Goal: Ask a question: Seek information or help from site administrators or community

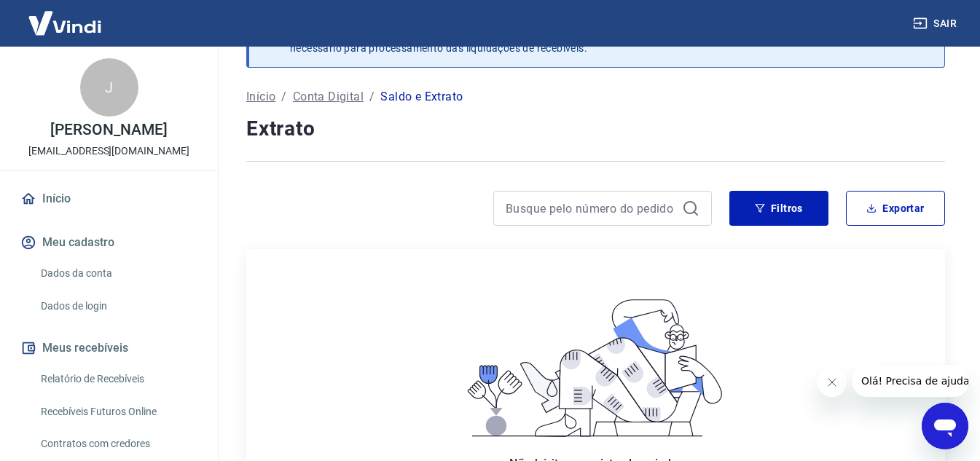
scroll to position [73, 0]
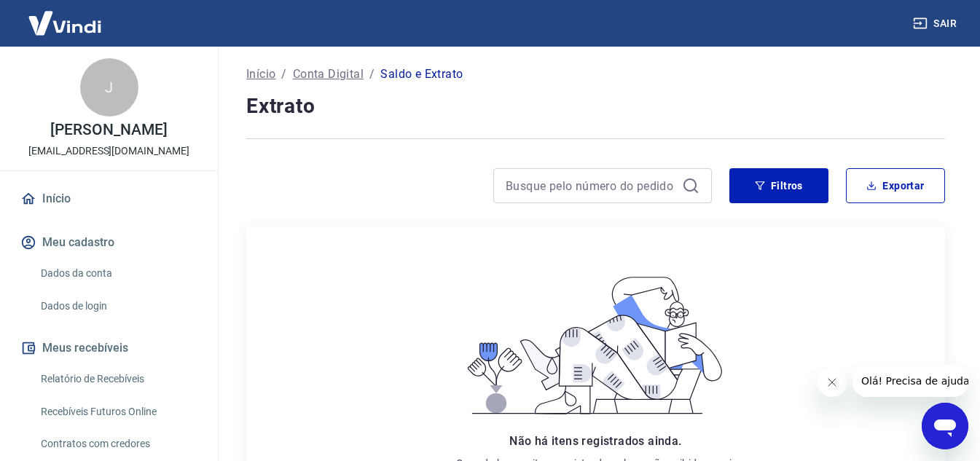
click at [266, 66] on p "Início" at bounding box center [260, 74] width 29 height 17
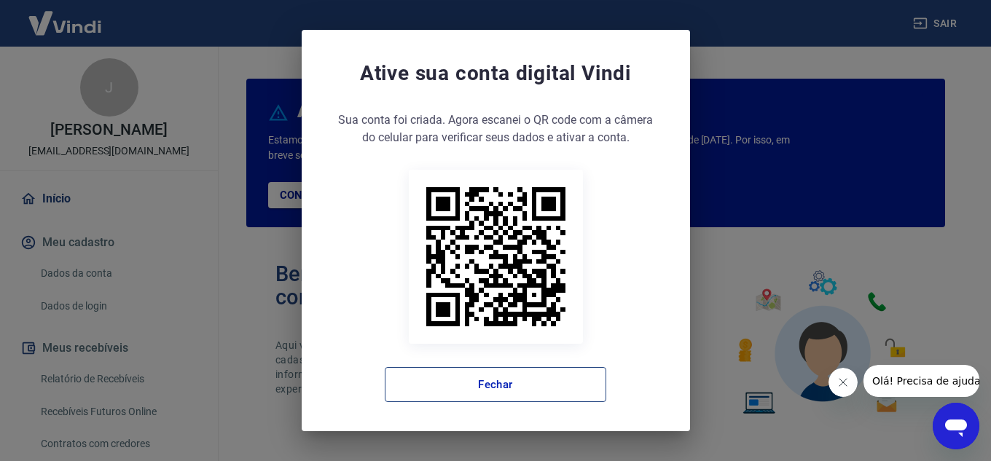
click at [582, 381] on button "Fechar" at bounding box center [496, 384] width 222 height 35
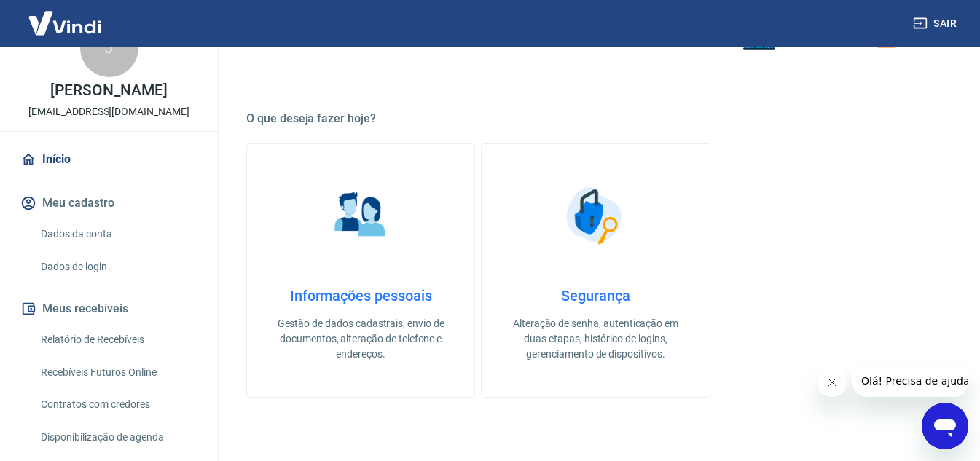
scroll to position [179, 0]
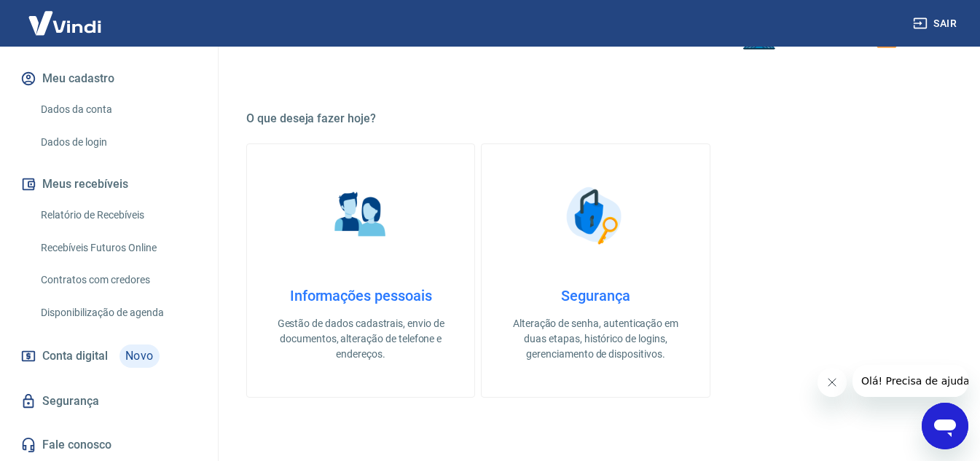
click at [141, 362] on span "Novo" at bounding box center [140, 356] width 40 height 23
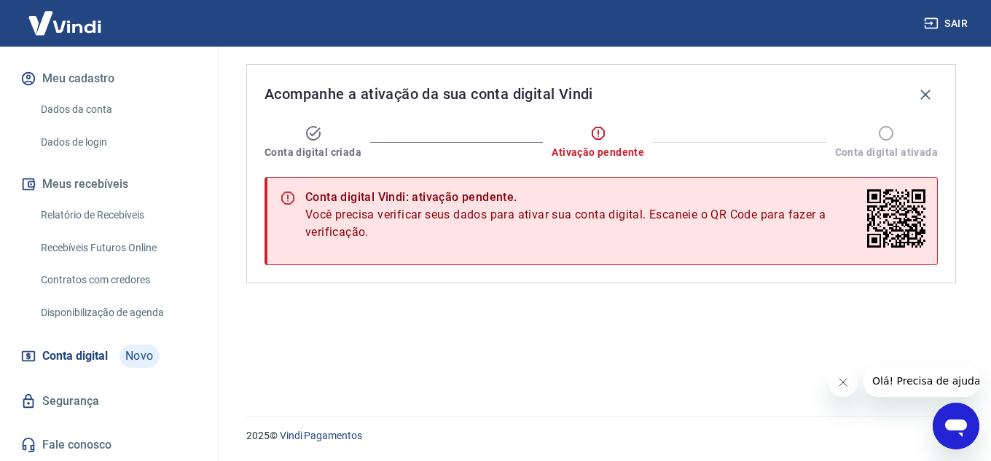
click at [350, 135] on div "Conta digital criada" at bounding box center [313, 142] width 97 height 35
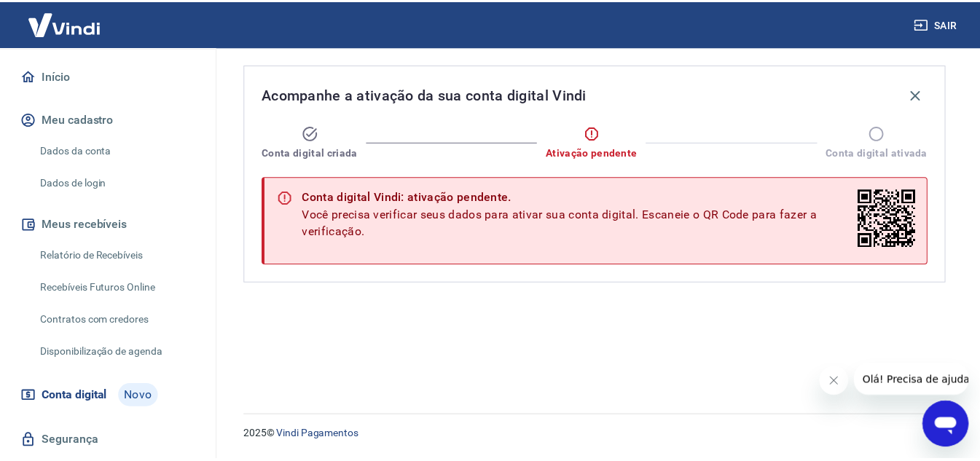
scroll to position [106, 0]
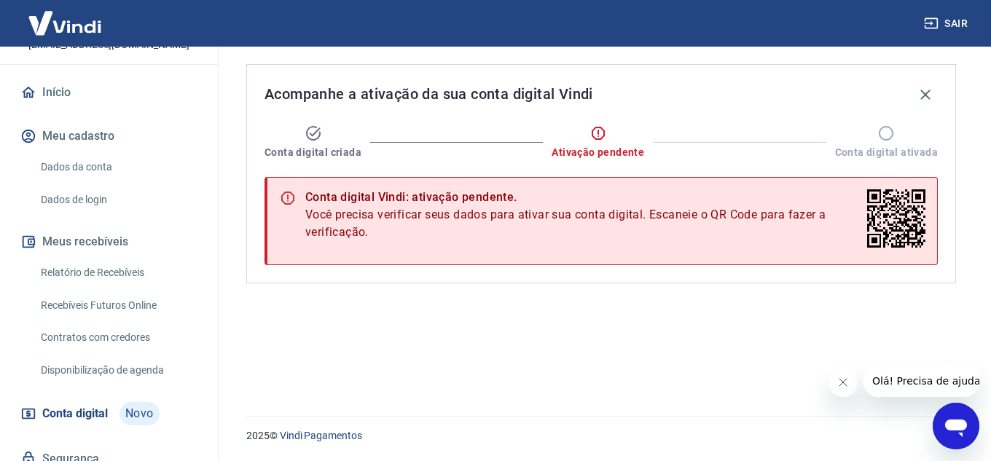
click at [85, 175] on link "Dados da conta" at bounding box center [117, 167] width 165 height 30
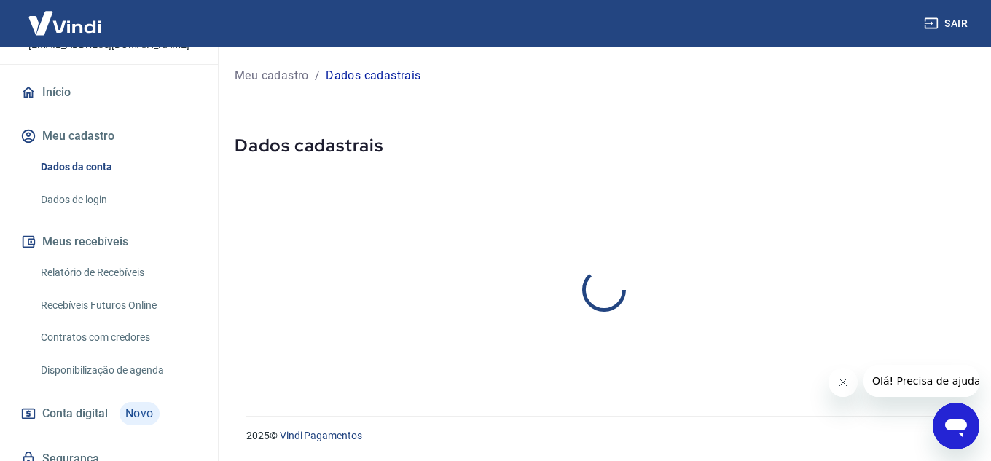
select select "SP"
select select "business"
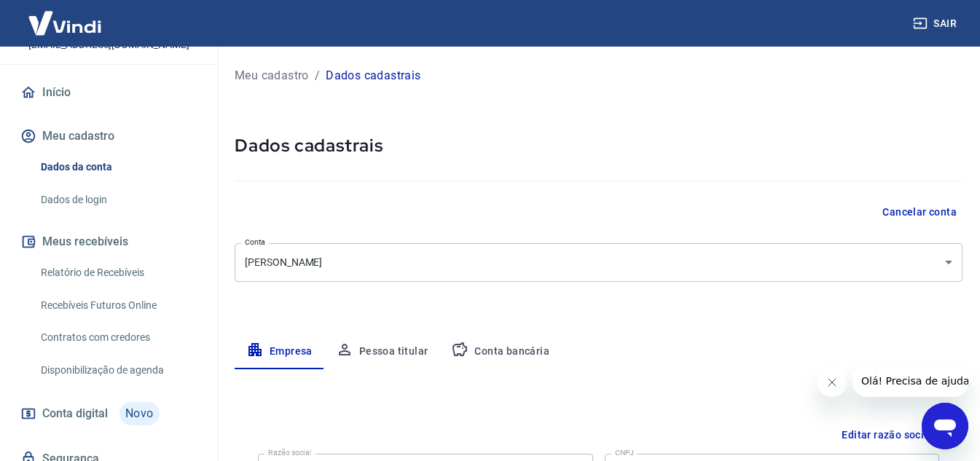
click at [55, 230] on div "Início Meu cadastro Dados da conta Dados de login Meus recebíveis Relatório de …" at bounding box center [109, 298] width 218 height 442
click at [61, 215] on link "Dados de login" at bounding box center [117, 200] width 165 height 30
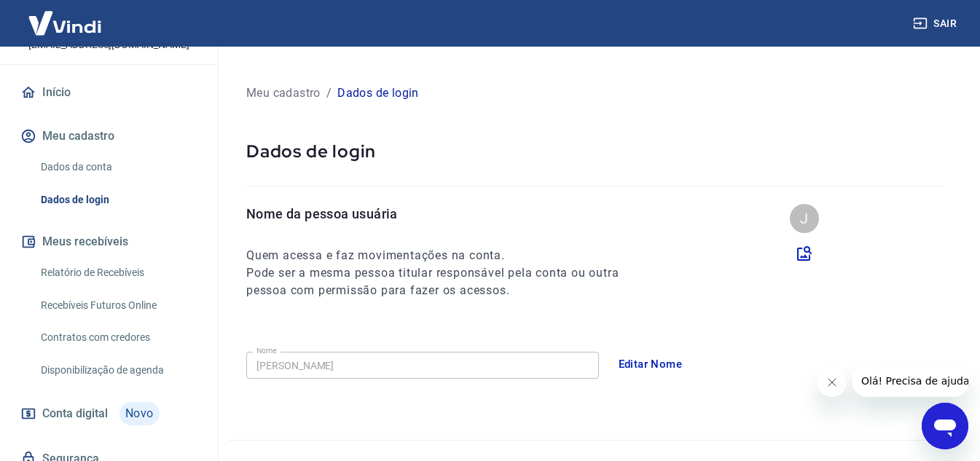
click at [71, 182] on link "Dados da conta" at bounding box center [117, 167] width 165 height 30
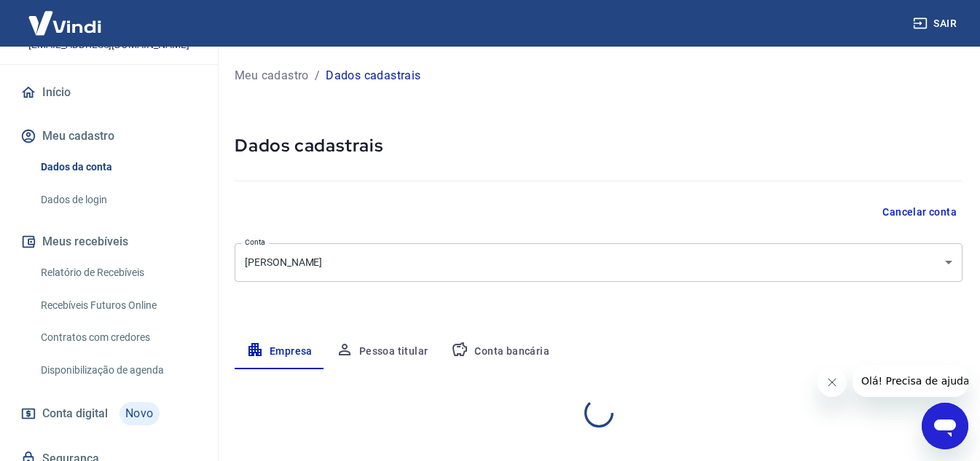
select select "SP"
select select "business"
click at [109, 288] on link "Relatório de Recebíveis" at bounding box center [117, 273] width 165 height 30
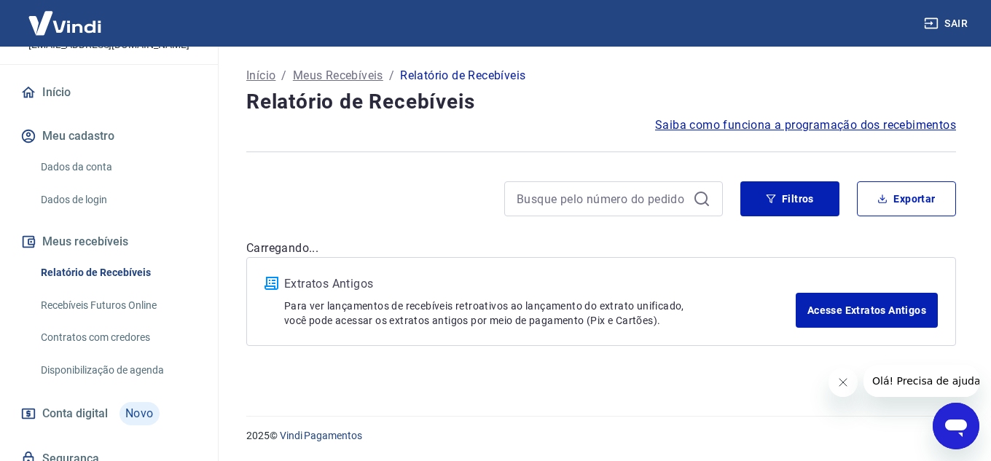
click at [121, 321] on link "Recebíveis Futuros Online" at bounding box center [117, 306] width 165 height 30
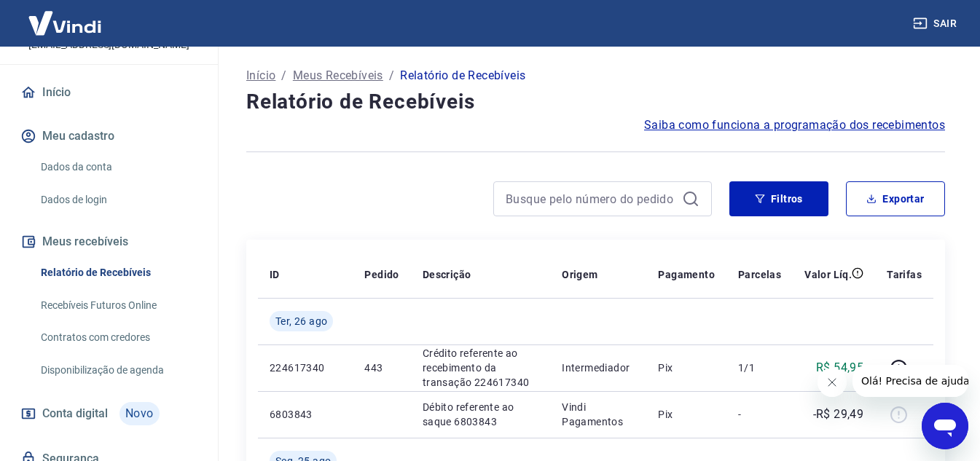
drag, startPoint x: 1863, startPoint y: 855, endPoint x: 943, endPoint y: 440, distance: 1009.4
click at [943, 440] on div "Abrir janela de mensagens" at bounding box center [946, 427] width 44 height 44
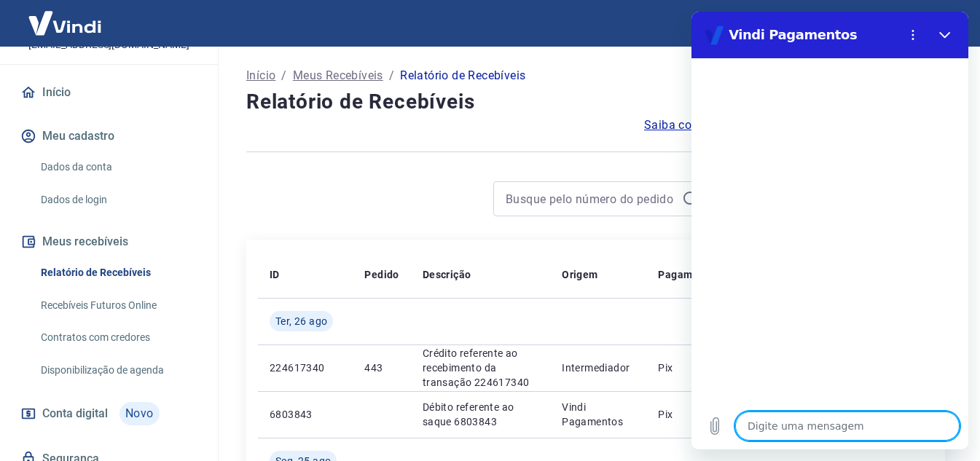
click at [799, 429] on textarea at bounding box center [848, 426] width 225 height 29
type textarea "A"
type textarea "x"
type textarea "Aj"
type textarea "x"
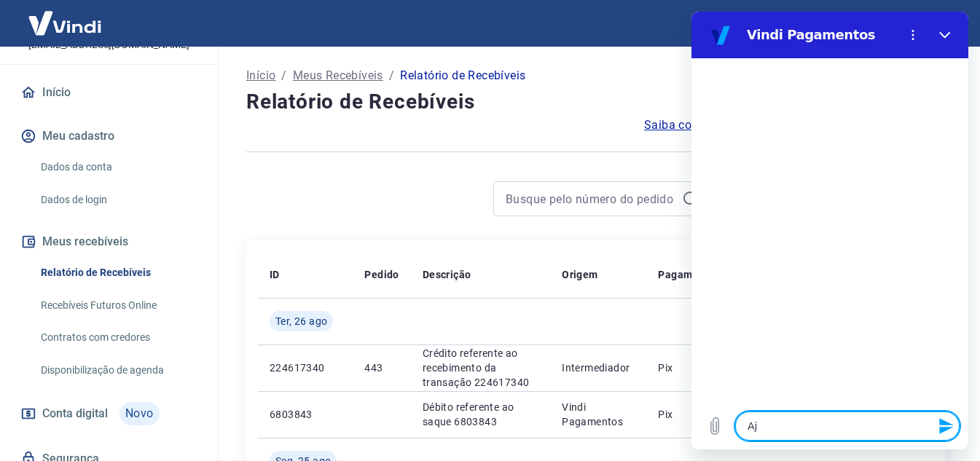
type textarea "Aju"
type textarea "x"
type textarea "Ajud"
type textarea "x"
type textarea "Ajuda"
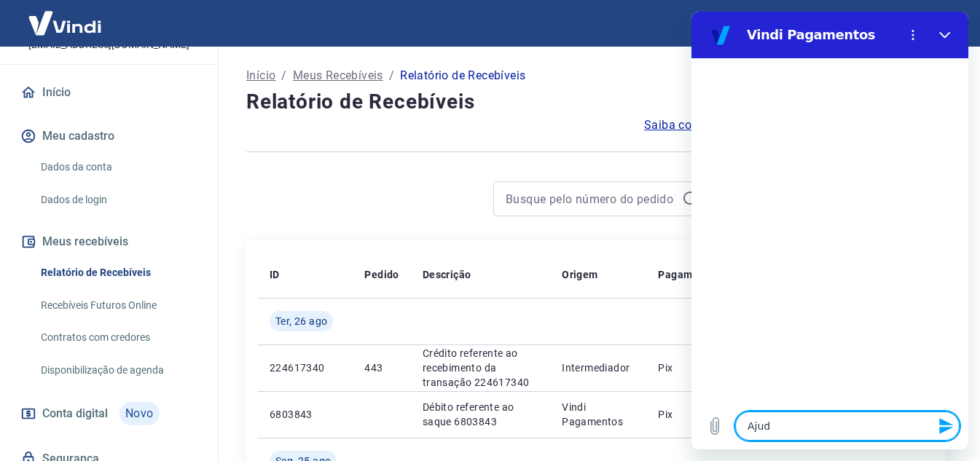
type textarea "x"
type textarea "Ajuda"
type textarea "x"
type textarea "Ajuda p"
type textarea "x"
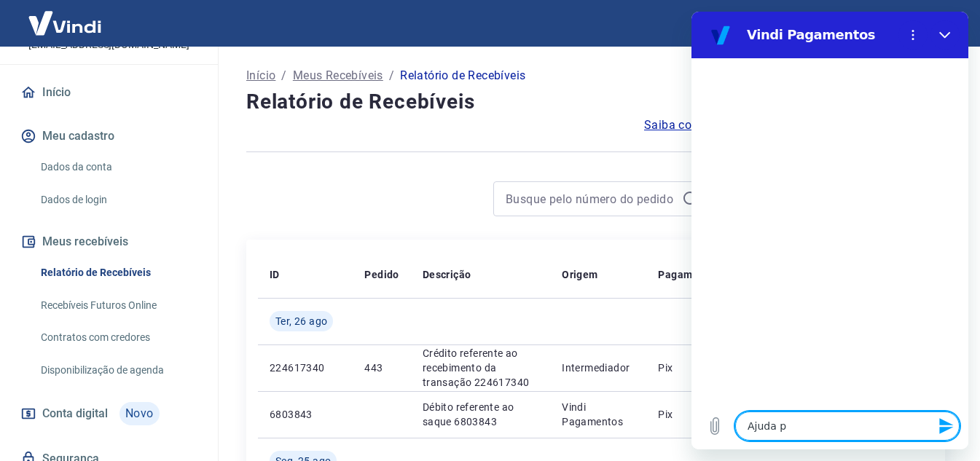
type textarea "Ajuda pa"
type textarea "x"
type textarea "Ajuda par"
type textarea "x"
type textarea "Ajuda para"
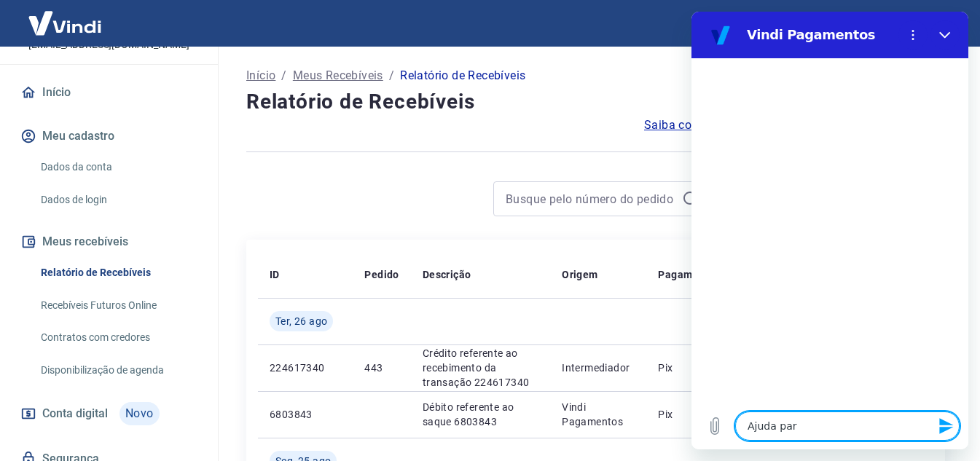
type textarea "x"
type textarea "Ajuda para"
type textarea "x"
type textarea "Ajuda para r"
type textarea "x"
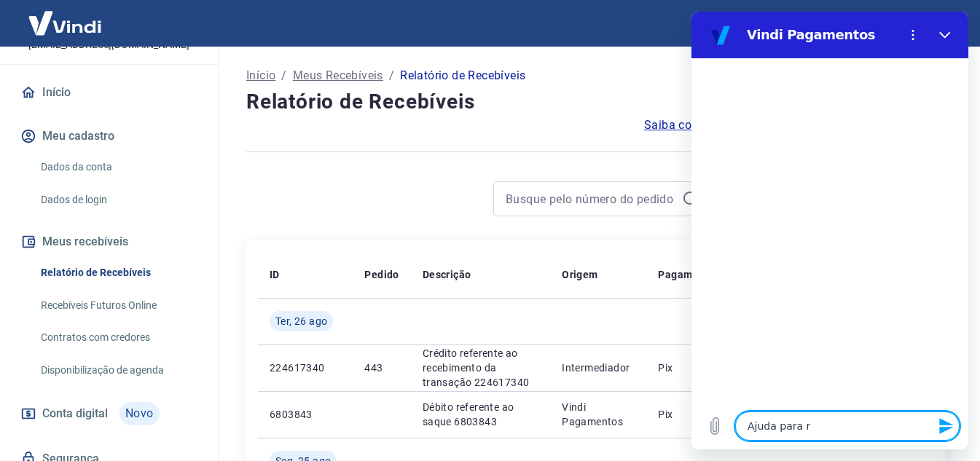
type textarea "Ajuda para re"
type textarea "x"
type textarea "Ajuda para ree"
type textarea "x"
type textarea "Ajuda para reem"
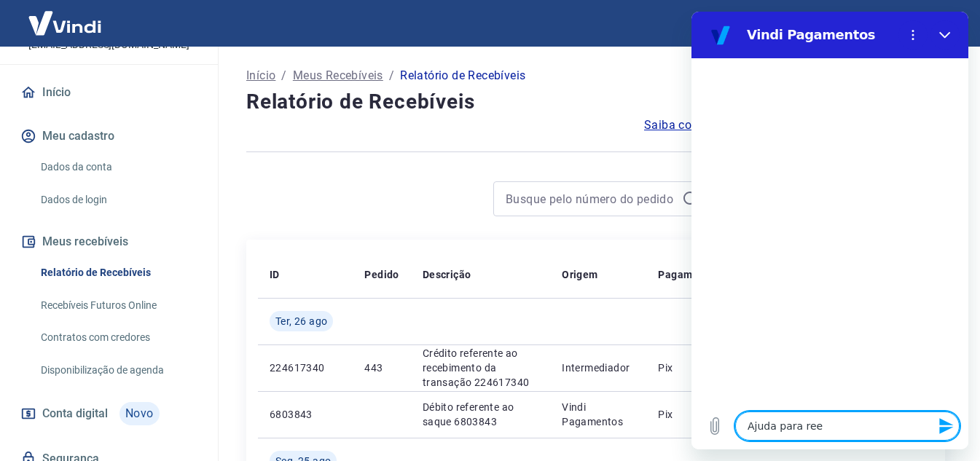
type textarea "x"
type textarea "Ajuda para reemb"
type textarea "x"
type textarea "Ajuda para reembo"
type textarea "x"
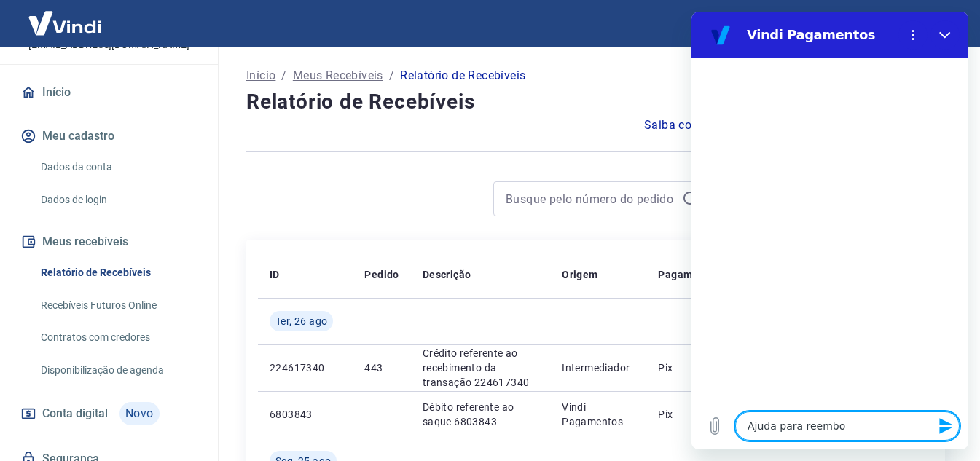
type textarea "Ajuda para reembol"
type textarea "x"
type textarea "Ajuda para reembols"
type textarea "x"
type textarea "Ajuda para reembolso"
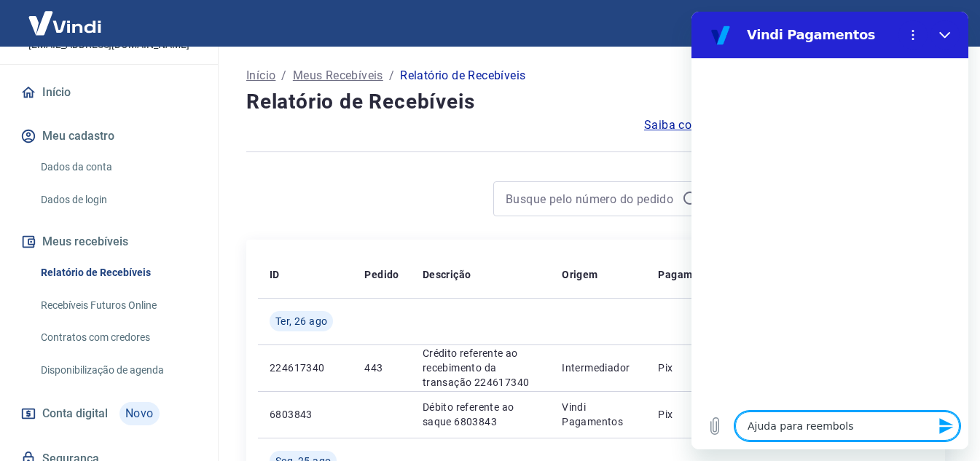
type textarea "x"
type textarea "Ajuda para reembolso"
type textarea "x"
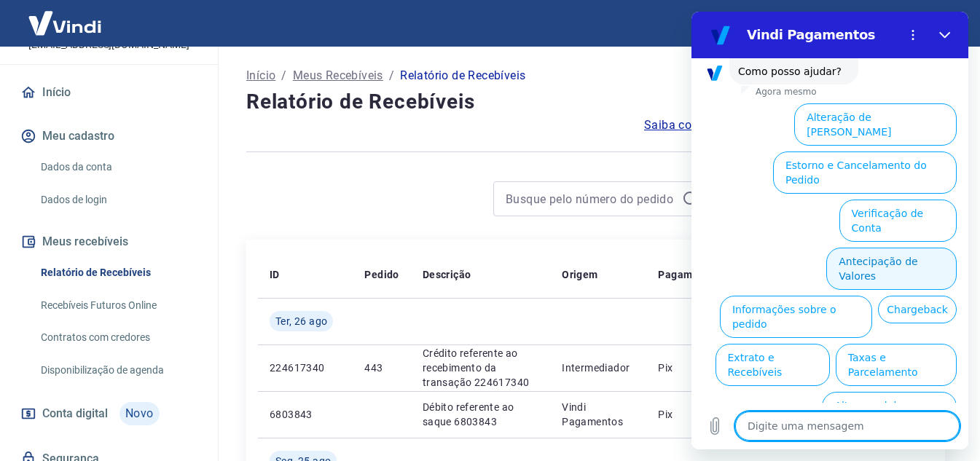
scroll to position [106, 0]
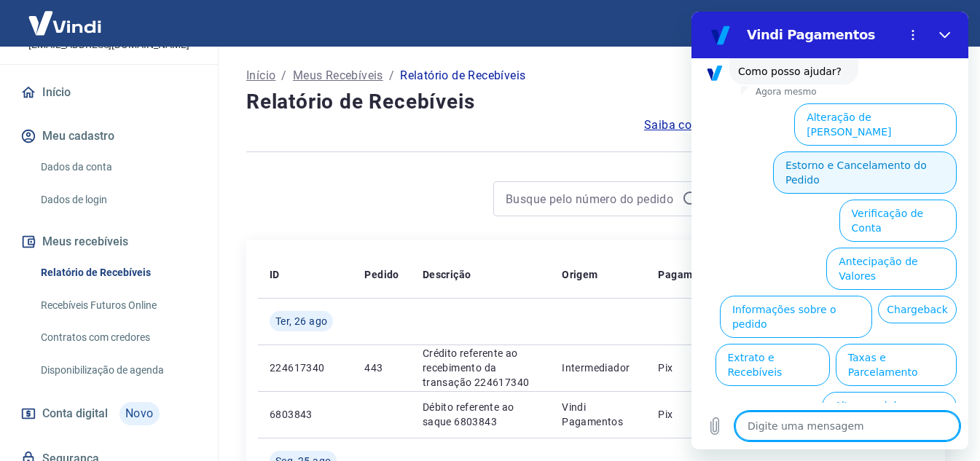
click at [875, 152] on button "Estorno e Cancelamento do Pedido" at bounding box center [865, 173] width 184 height 42
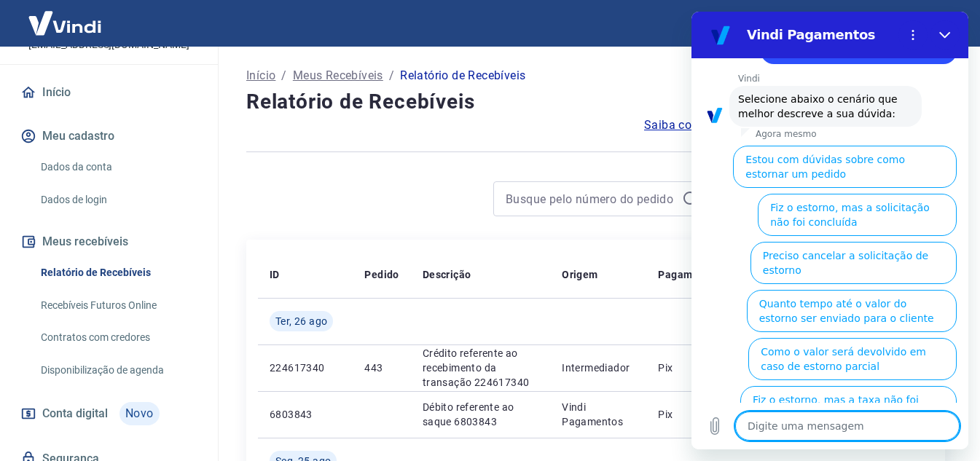
scroll to position [162, 0]
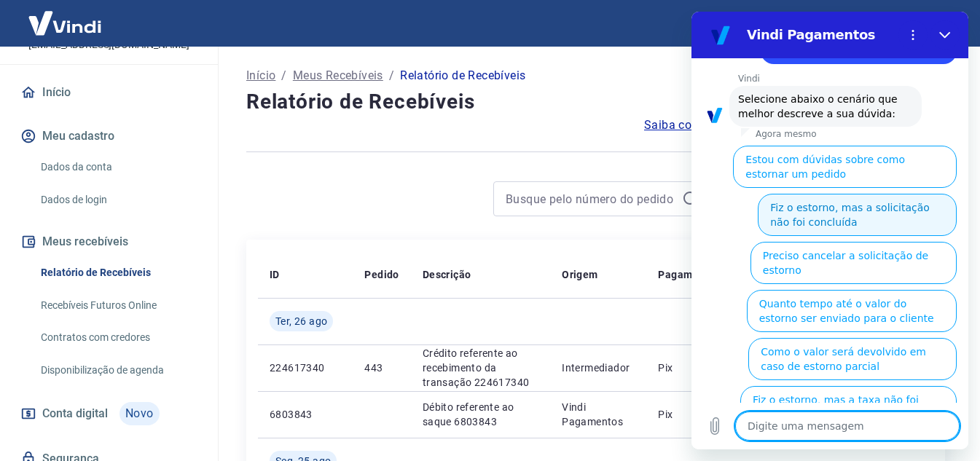
click at [868, 226] on button "Fiz o estorno, mas a solicitação não foi concluída" at bounding box center [857, 215] width 199 height 42
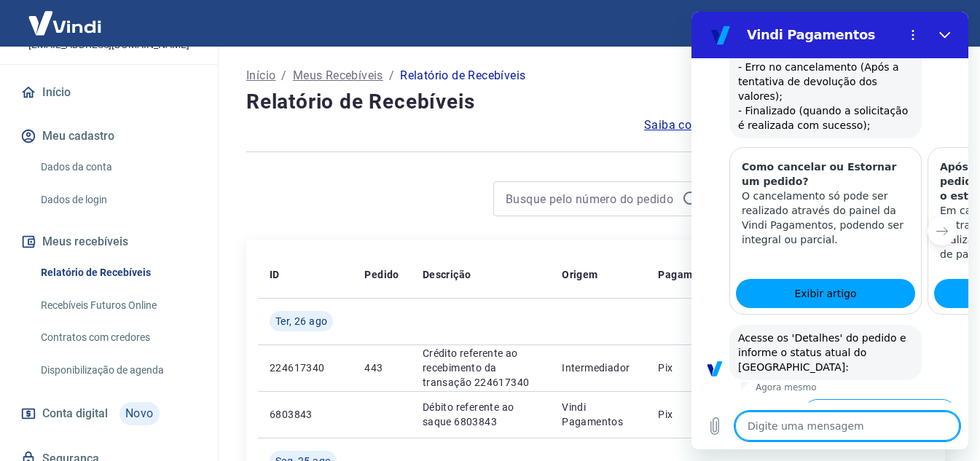
scroll to position [630, 0]
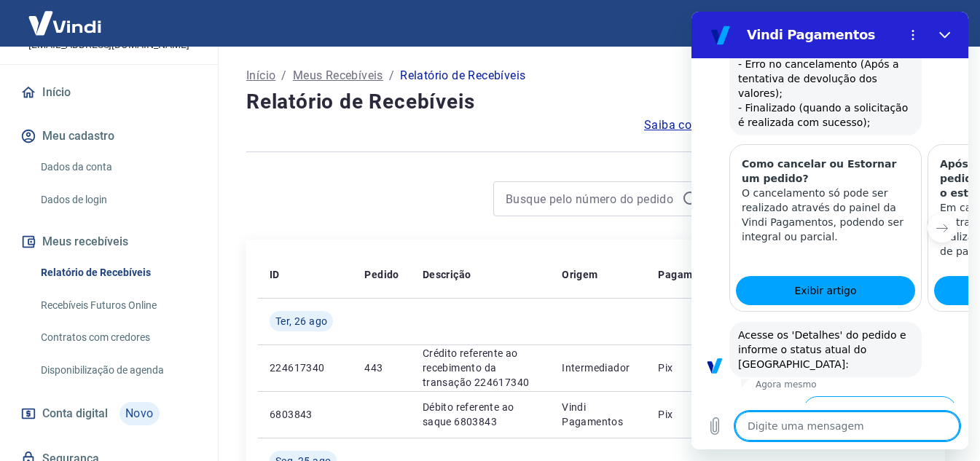
click at [822, 445] on button "Status Pendente" at bounding box center [808, 466] width 98 height 42
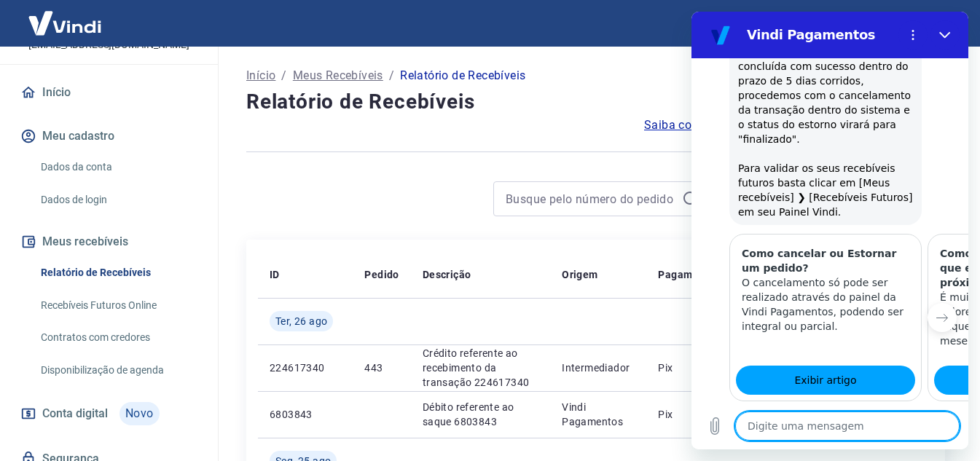
scroll to position [1446, 0]
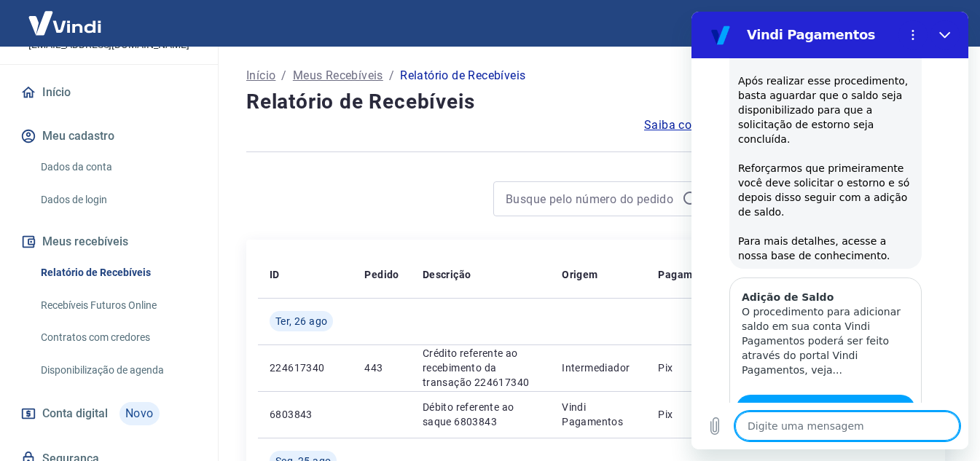
scroll to position [2209, 0]
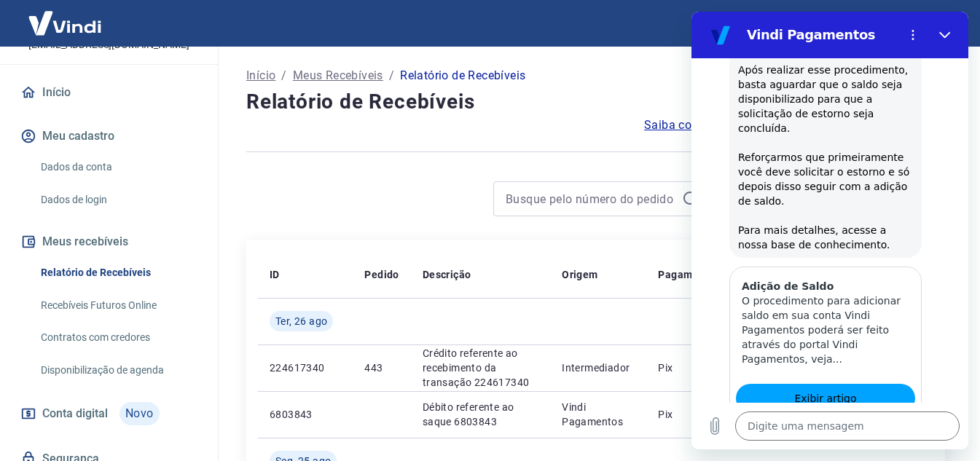
type textarea "x"
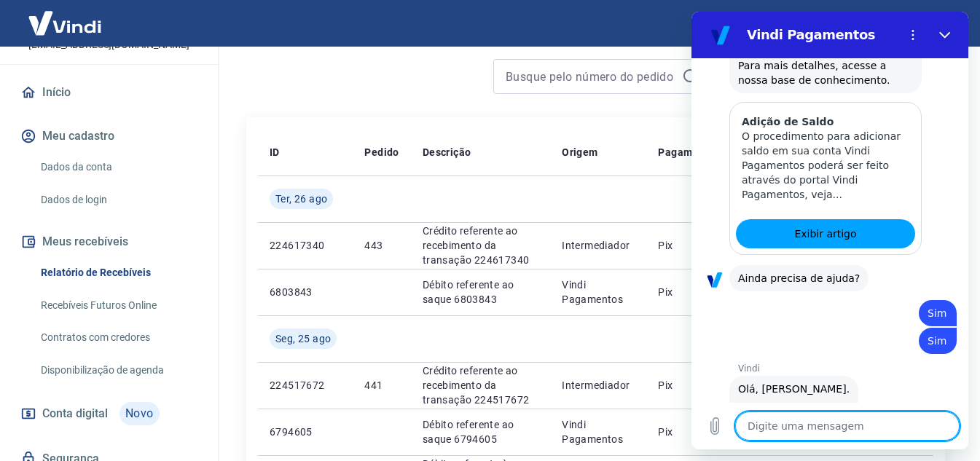
scroll to position [146, 0]
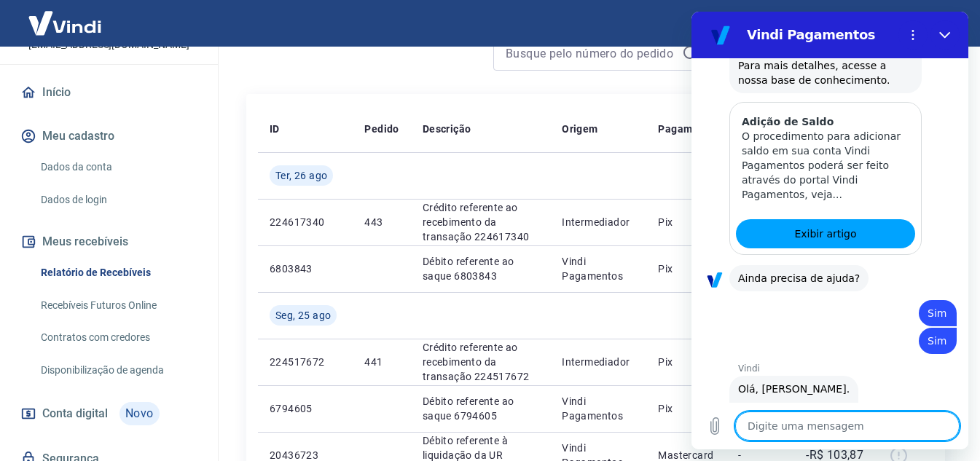
click at [846, 424] on textarea at bounding box center [848, 426] width 225 height 29
click at [823, 430] on textarea at bounding box center [848, 426] width 225 height 29
click at [824, 420] on textarea at bounding box center [848, 426] width 225 height 29
type textarea "F"
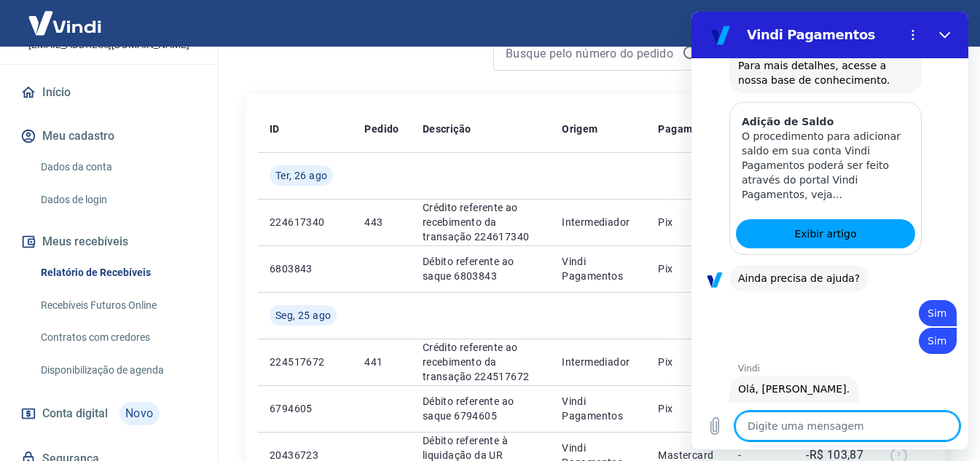
type textarea "x"
type textarea "Fa"
type textarea "x"
type textarea "Fal"
type textarea "x"
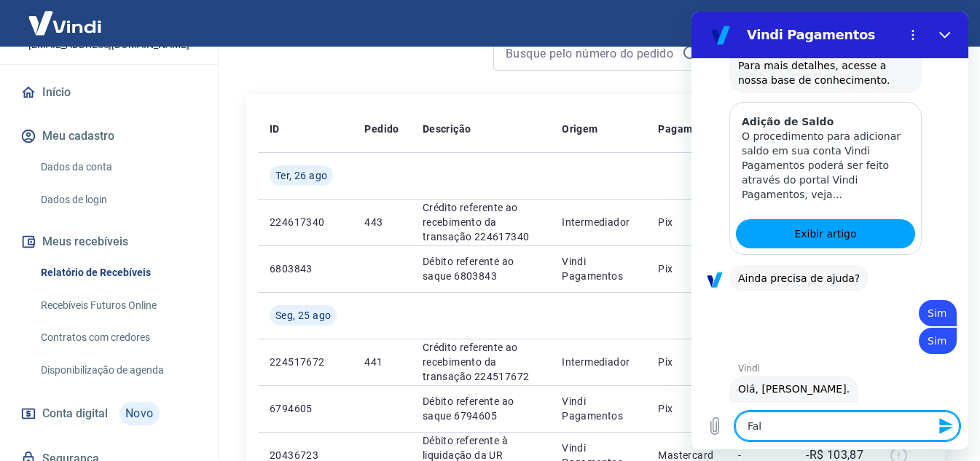
type textarea "Fala"
type textarea "x"
type textarea "Falar"
type textarea "x"
type textarea "Falar"
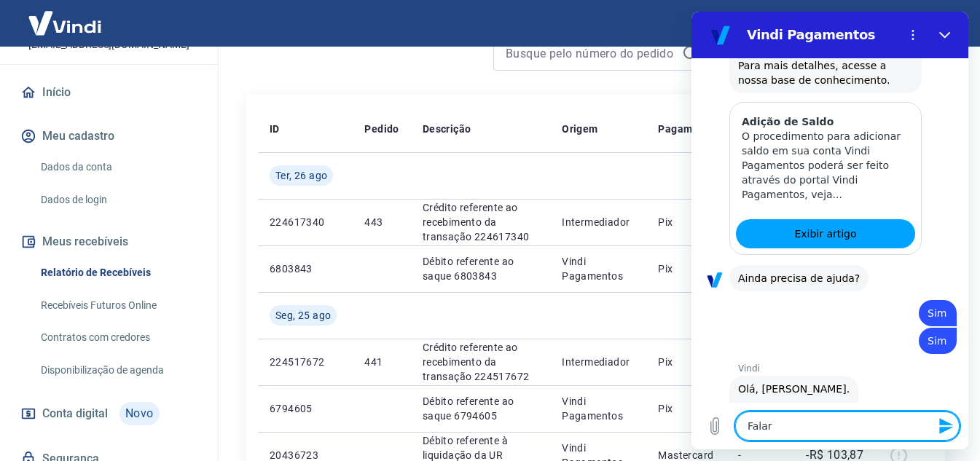
type textarea "x"
type textarea "Falar c"
type textarea "x"
type textarea "Falar co"
type textarea "x"
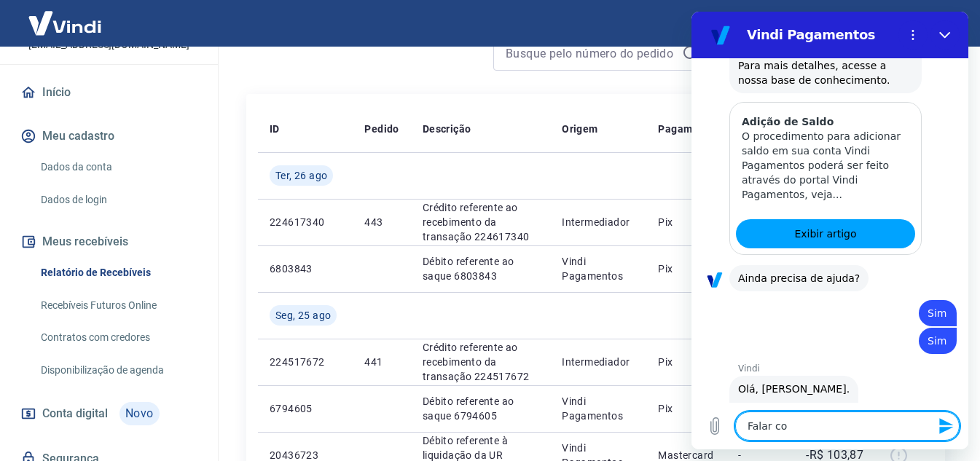
type textarea "Falar com"
type textarea "x"
type textarea "Falar com"
type textarea "x"
type textarea "Falar com a"
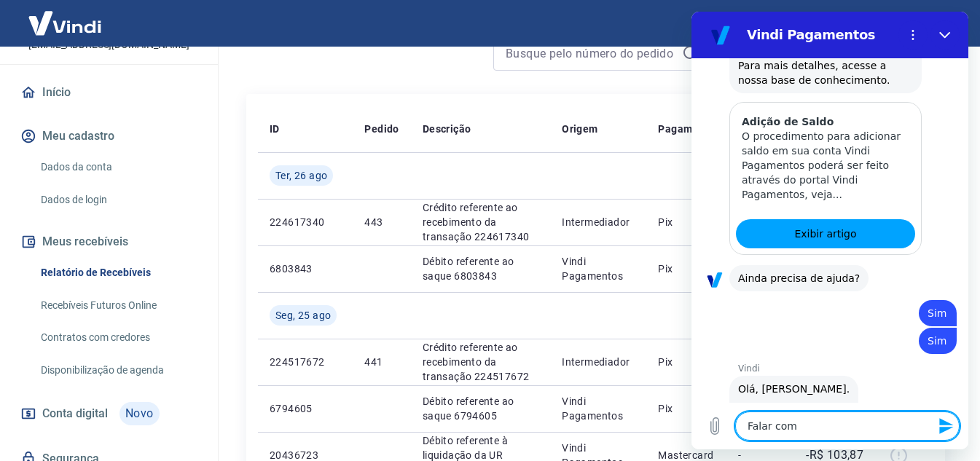
type textarea "x"
type textarea "Falar com at"
type textarea "x"
type textarea "Falar com ate"
type textarea "x"
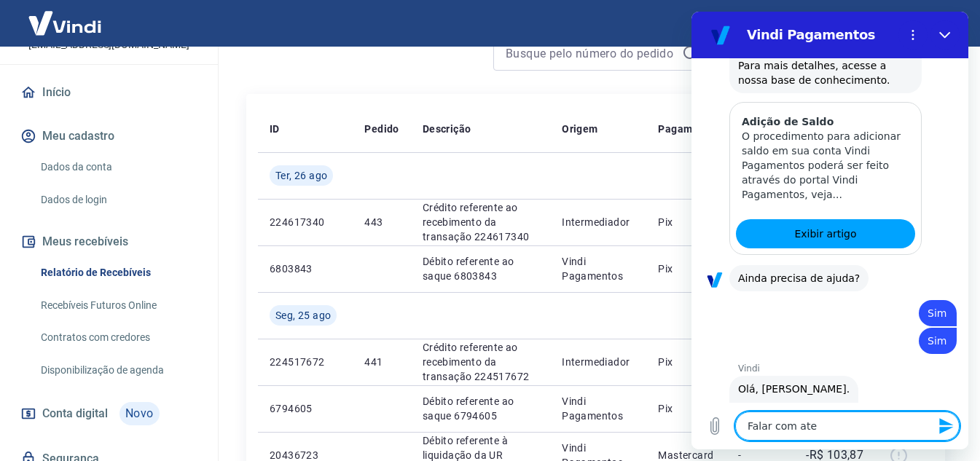
type textarea "Falar com aten"
type textarea "x"
type textarea "Falar com atend"
type textarea "x"
type textarea "Falar com atendi"
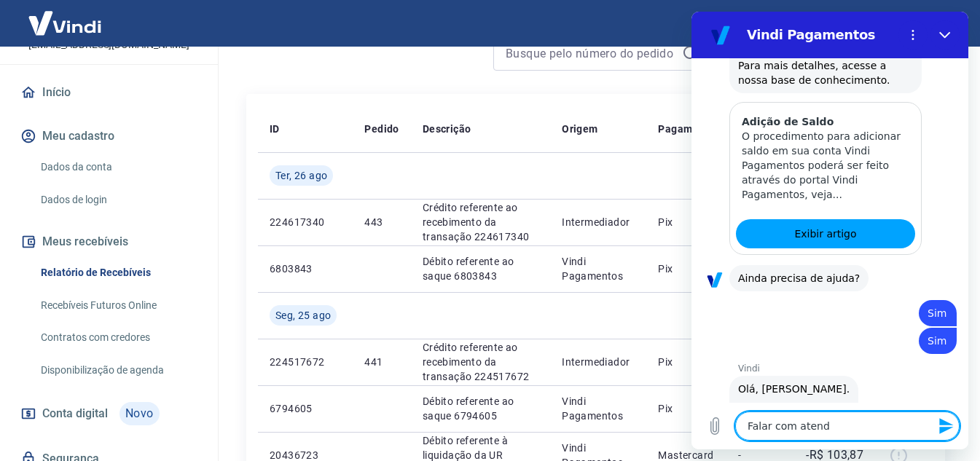
type textarea "x"
type textarea "Falar com atendim"
type textarea "x"
type textarea "Falar com atendime"
type textarea "x"
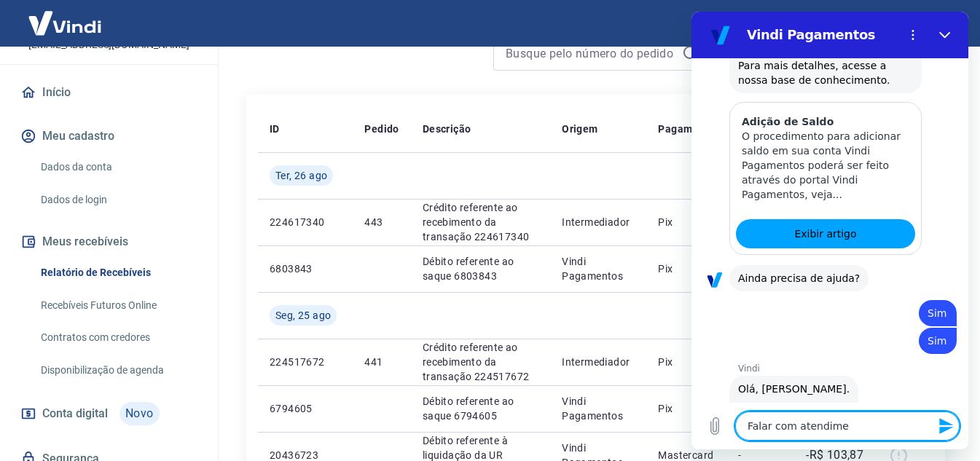
type textarea "Falar com atendimen"
type textarea "x"
type textarea "Falar com atendiment"
type textarea "x"
type textarea "Falar com atendimento"
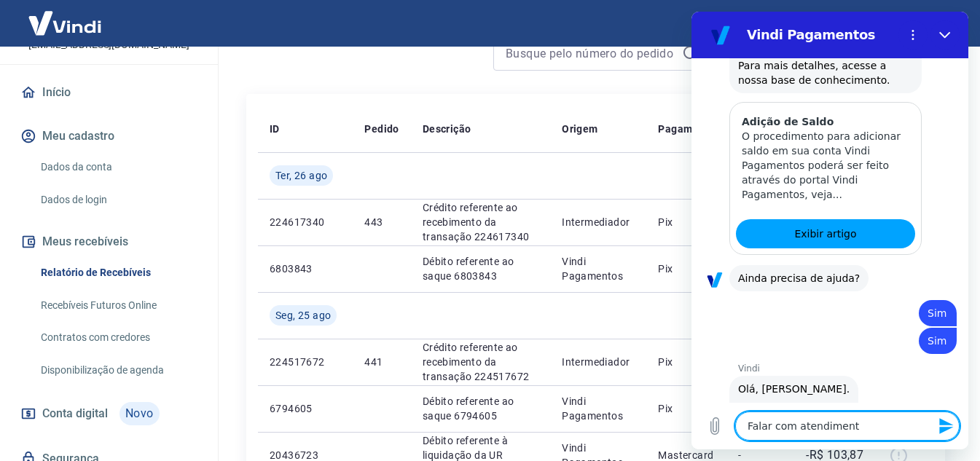
type textarea "x"
type textarea "Falar com atendimento"
type textarea "x"
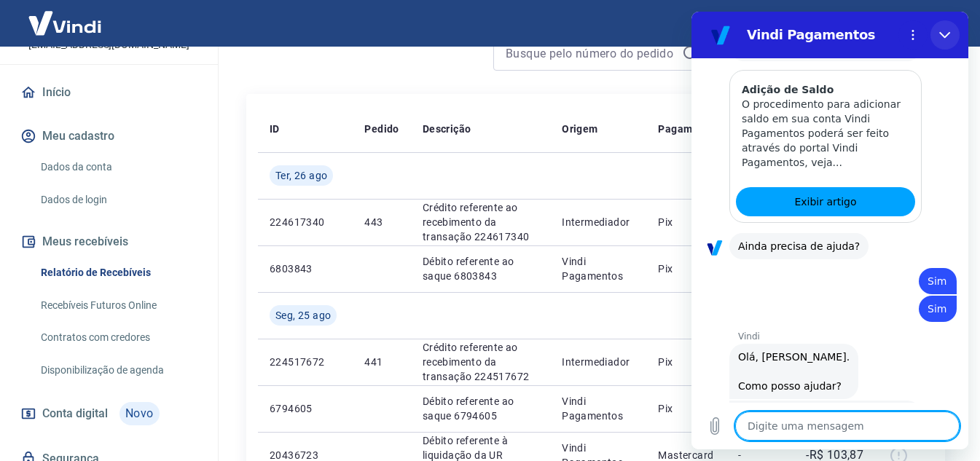
scroll to position [2407, 0]
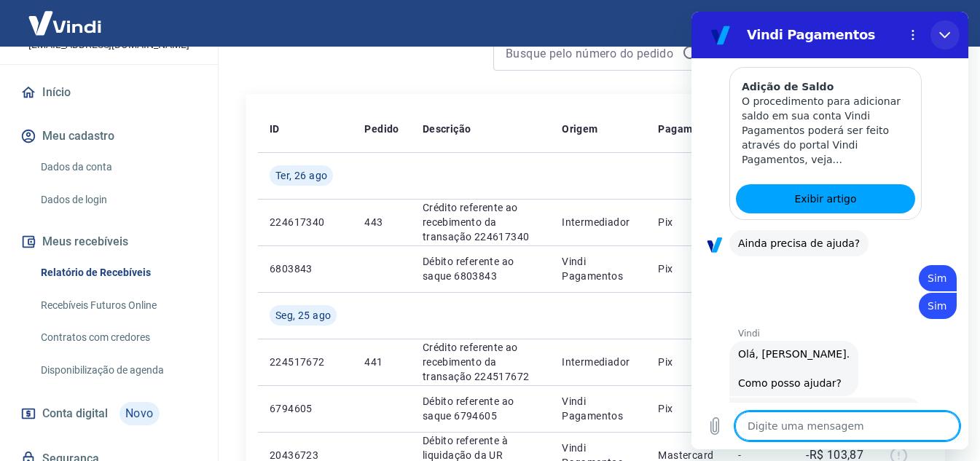
click at [946, 45] on button "Fechar" at bounding box center [945, 34] width 29 height 29
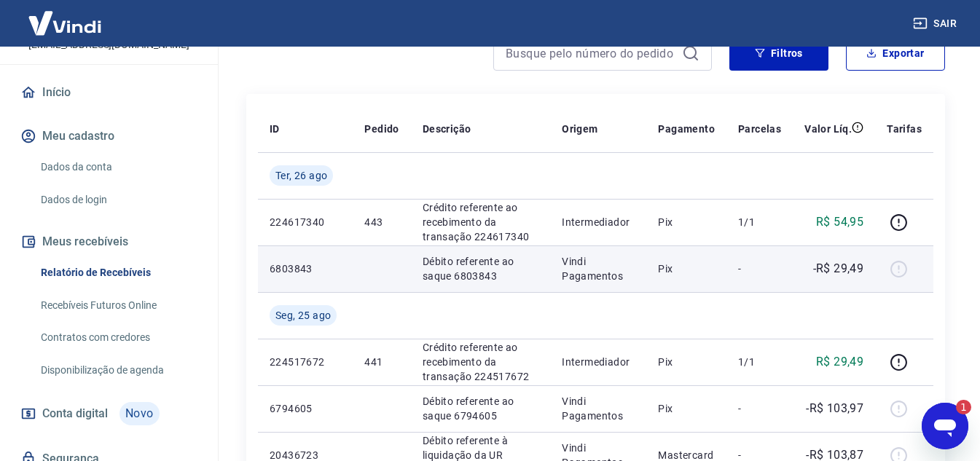
scroll to position [0, 0]
click at [896, 273] on div at bounding box center [904, 268] width 35 height 23
click at [797, 269] on td "-R$ 29,49" at bounding box center [834, 269] width 82 height 47
click at [739, 267] on td "-" at bounding box center [760, 269] width 66 height 47
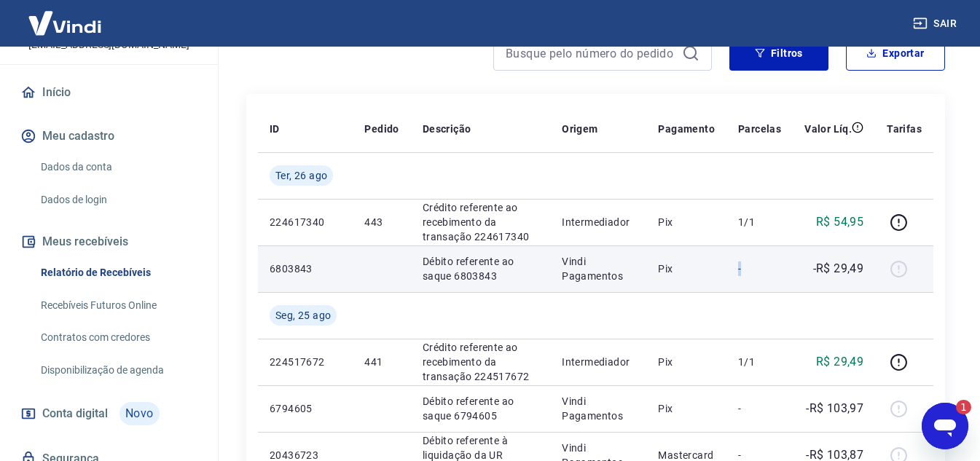
click at [738, 267] on td "-" at bounding box center [760, 269] width 66 height 47
click at [885, 281] on td at bounding box center [904, 269] width 58 height 47
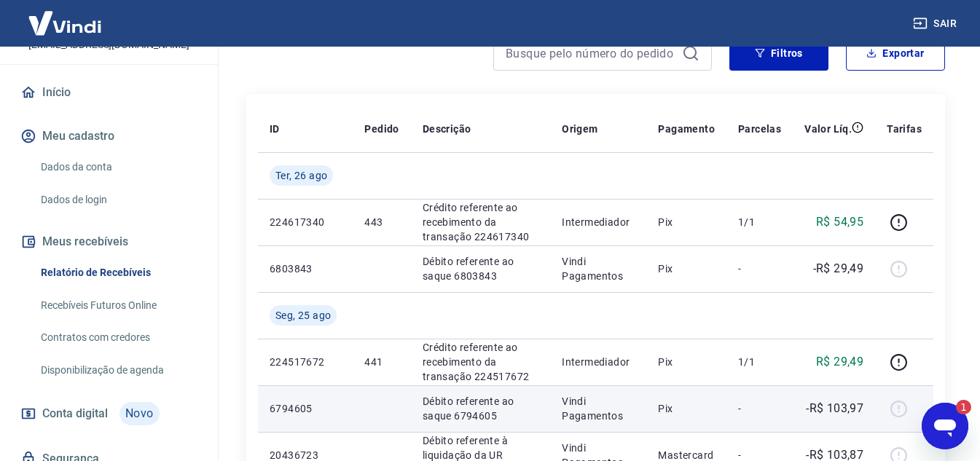
click at [854, 391] on td "-R$ 103,97" at bounding box center [834, 409] width 82 height 47
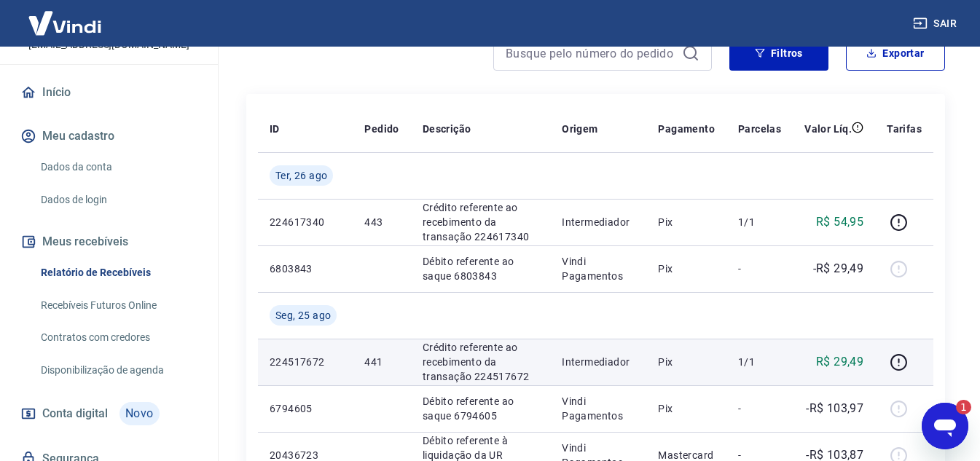
click at [900, 379] on td at bounding box center [904, 362] width 58 height 47
click at [903, 362] on icon "button" at bounding box center [899, 363] width 18 height 18
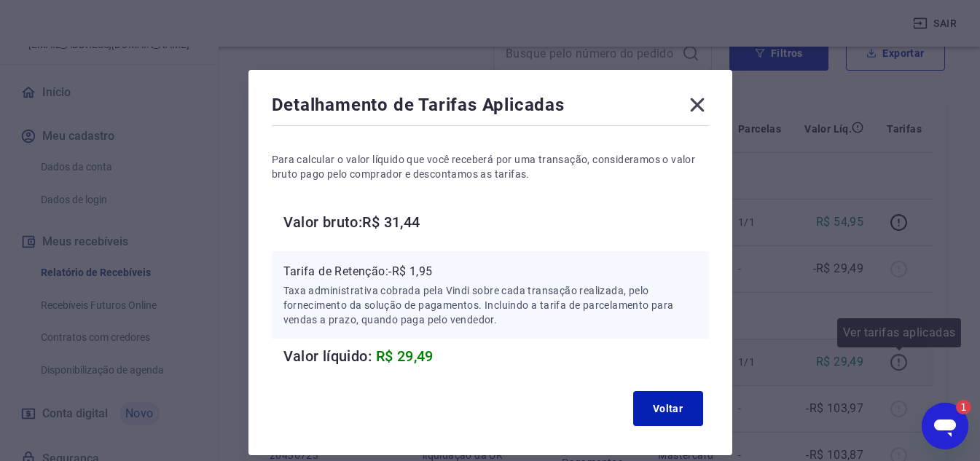
click at [903, 362] on div "Detalhamento de Tarifas Aplicadas Para calcular o valor líquido que você recebe…" at bounding box center [490, 230] width 980 height 461
drag, startPoint x: 429, startPoint y: 219, endPoint x: 368, endPoint y: 219, distance: 60.5
click at [368, 219] on h6 "Valor bruto: R$ 31,44" at bounding box center [497, 222] width 426 height 23
copy h6 "R$ 31,44"
click at [695, 109] on icon at bounding box center [697, 105] width 14 height 14
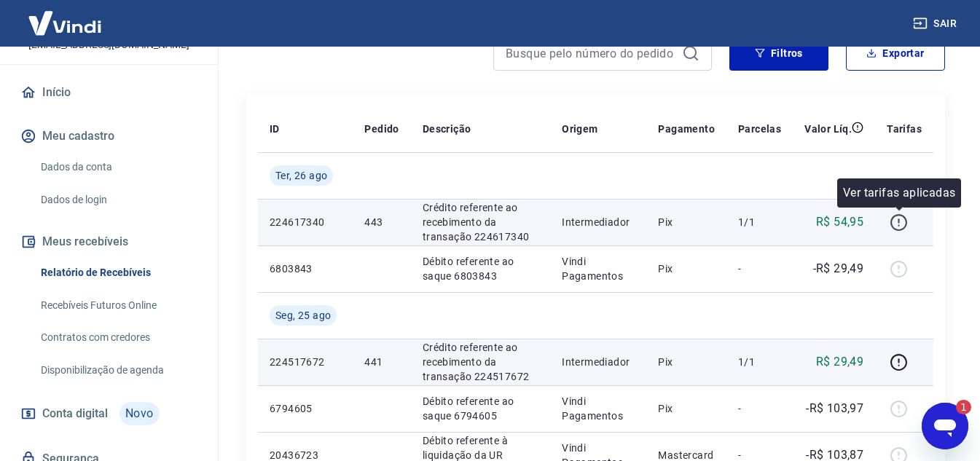
click at [894, 221] on icon "button" at bounding box center [899, 223] width 18 height 18
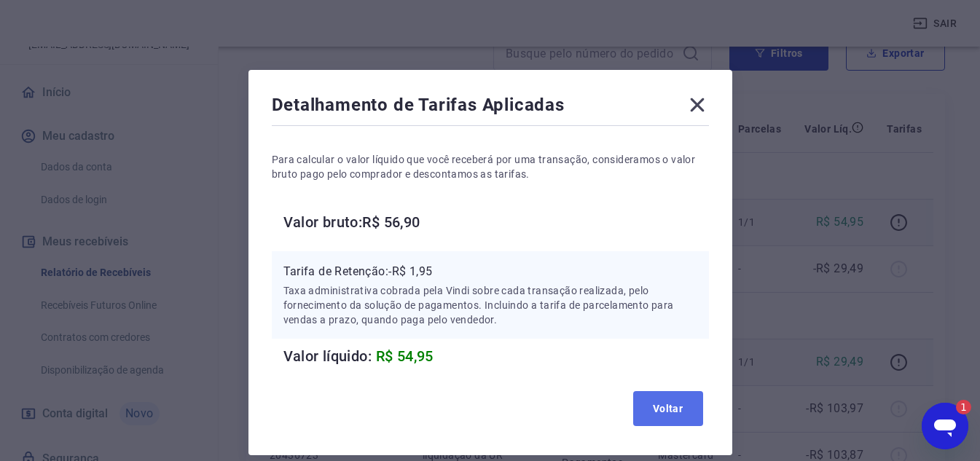
click at [687, 400] on button "Voltar" at bounding box center [668, 408] width 70 height 35
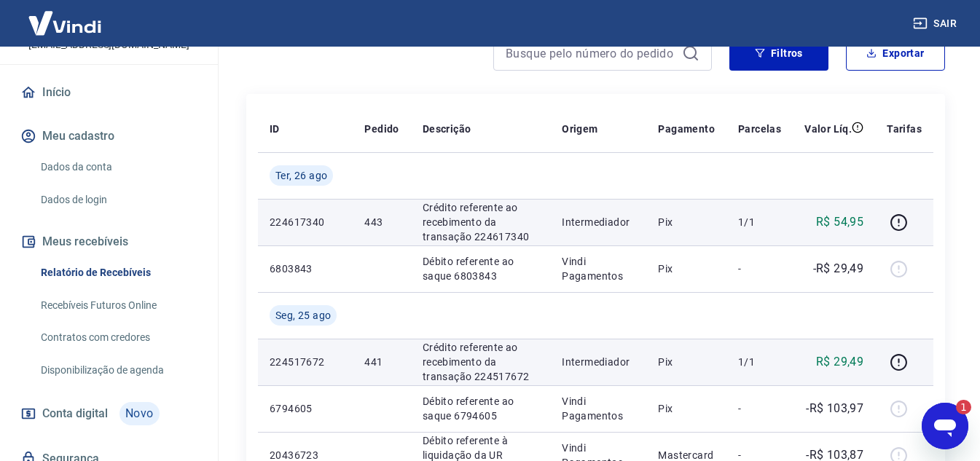
click at [956, 437] on icon "Abrir janela de mensagens, 1 mensagem não lida" at bounding box center [945, 426] width 26 height 26
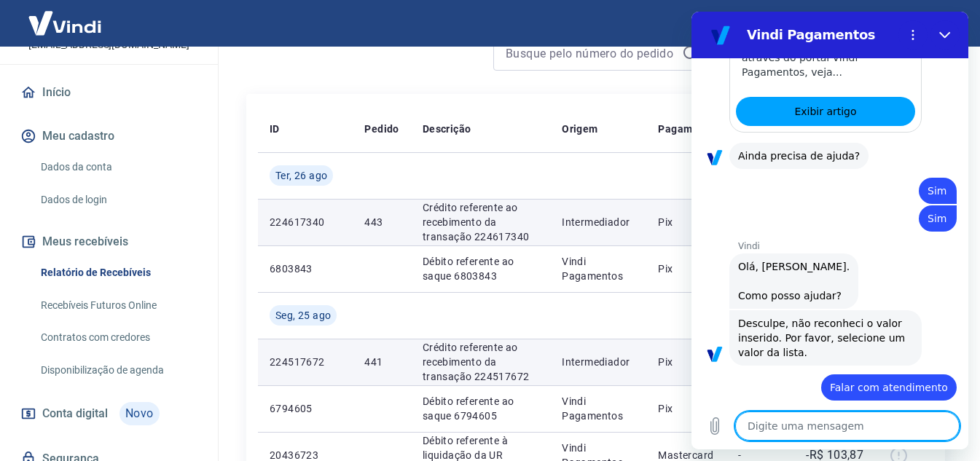
scroll to position [2508, 0]
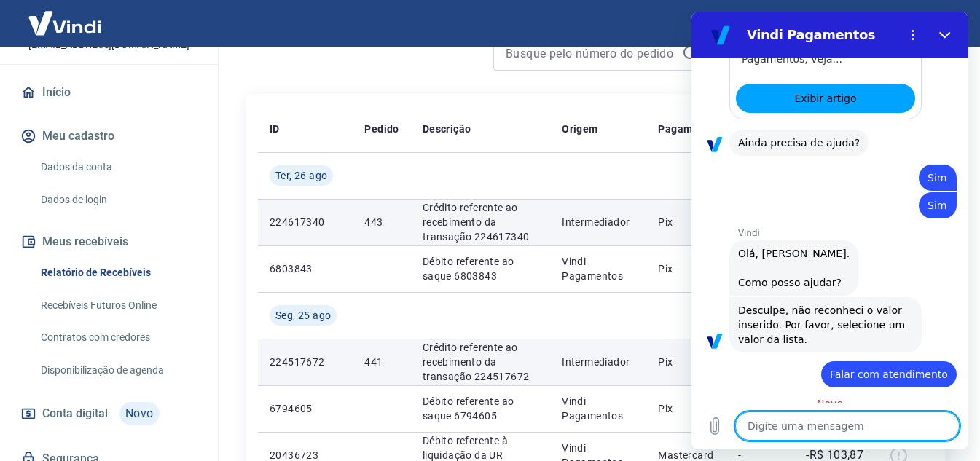
click at [825, 419] on textarea at bounding box center [848, 426] width 225 height 29
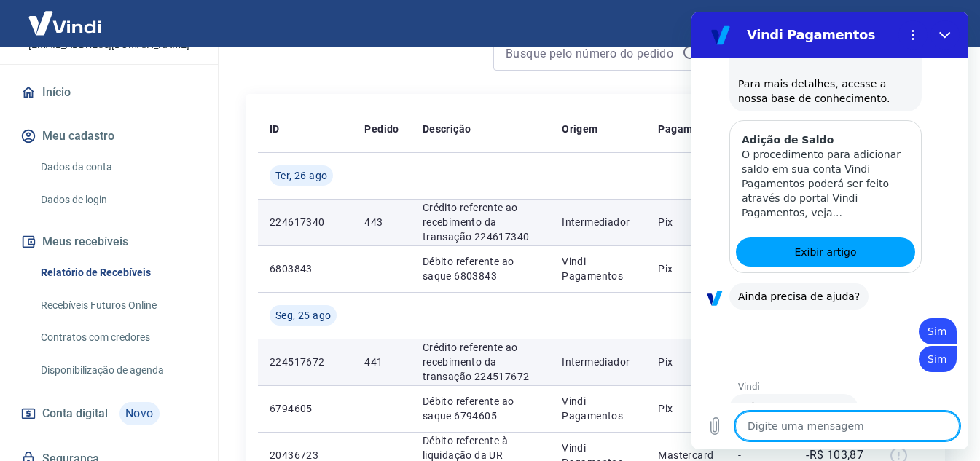
scroll to position [2362, 0]
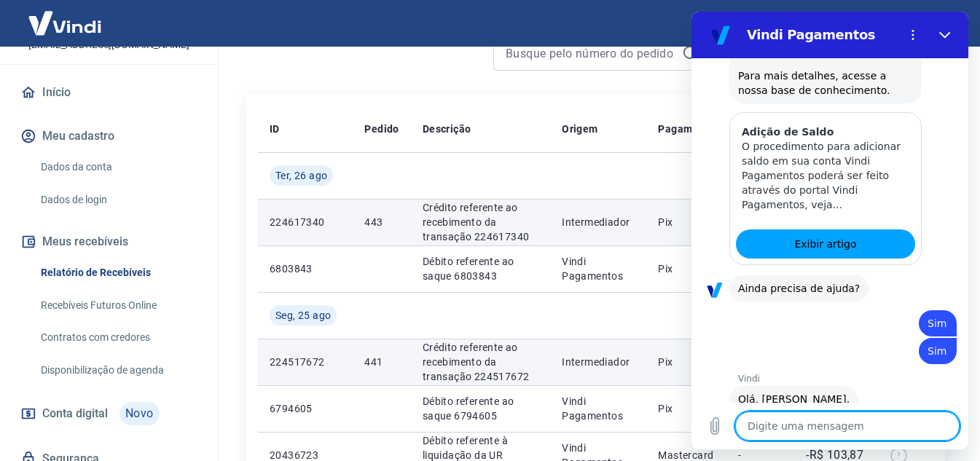
click at [779, 224] on div "Exibir artigo" at bounding box center [825, 244] width 191 height 41
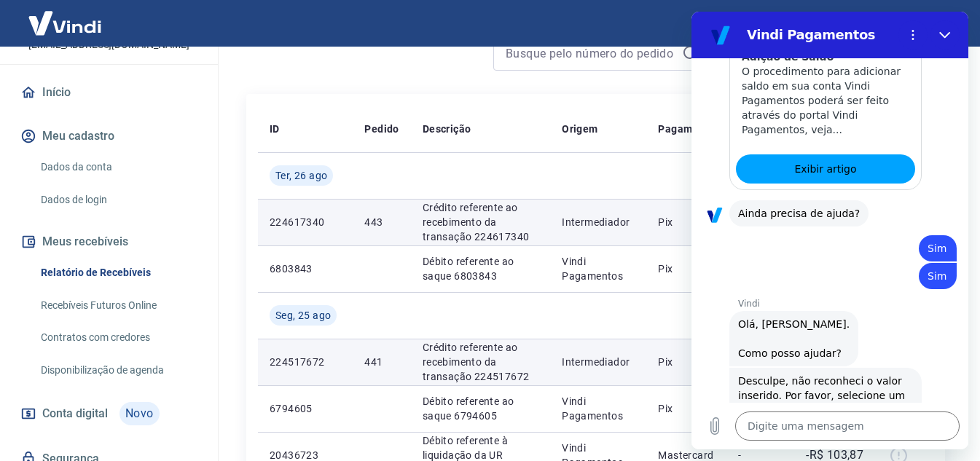
scroll to position [2508, 0]
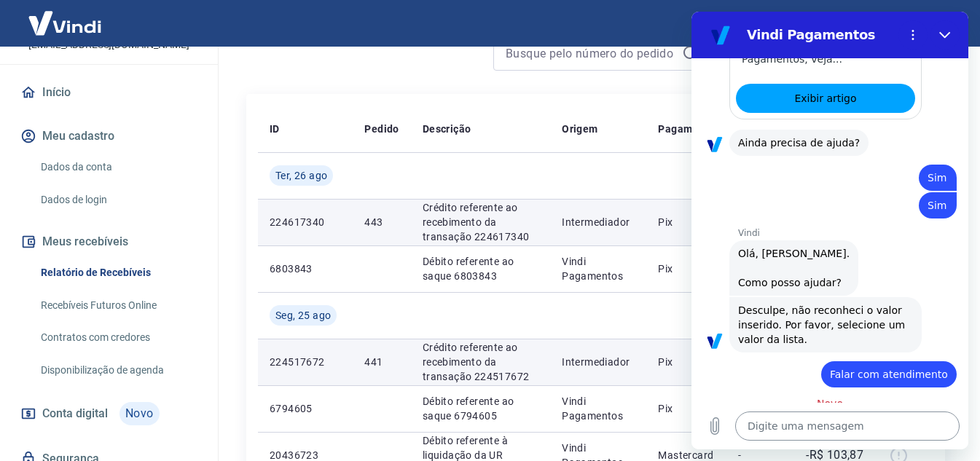
click at [798, 432] on textarea at bounding box center [848, 426] width 225 height 29
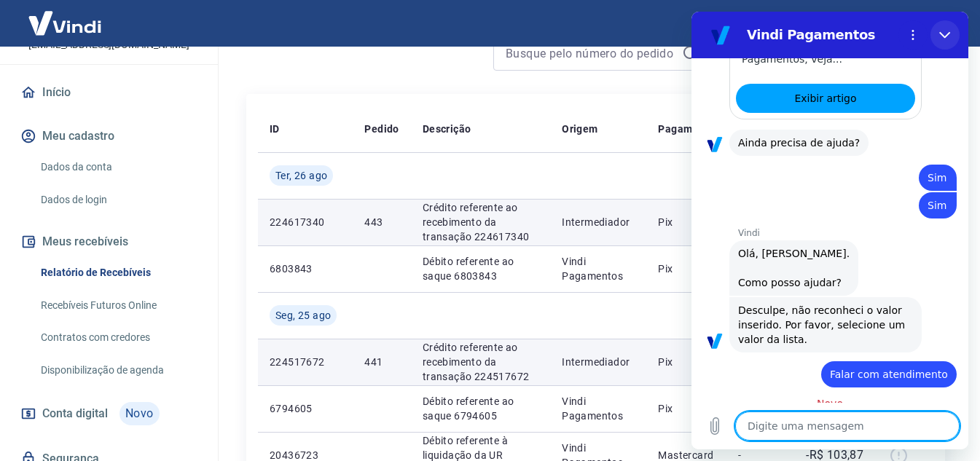
click at [940, 36] on icon "Fechar" at bounding box center [946, 35] width 12 height 12
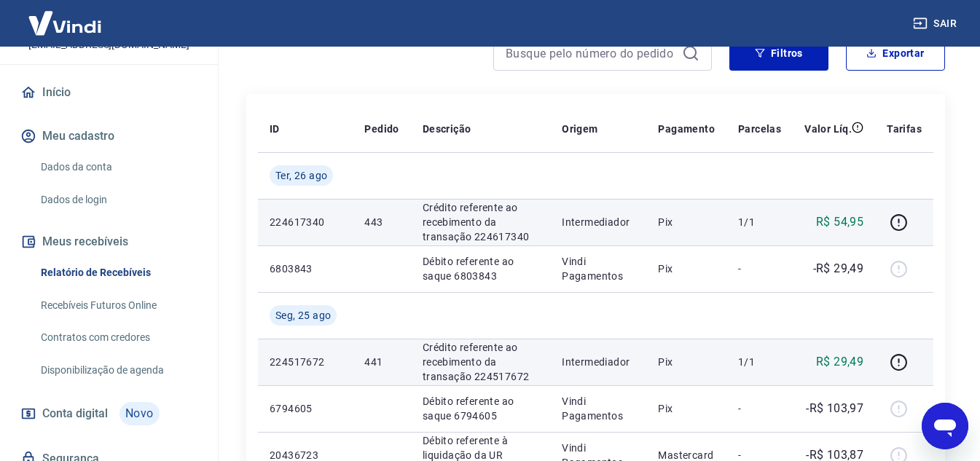
click at [940, 430] on icon "Abrir janela de mensagens" at bounding box center [946, 428] width 22 height 17
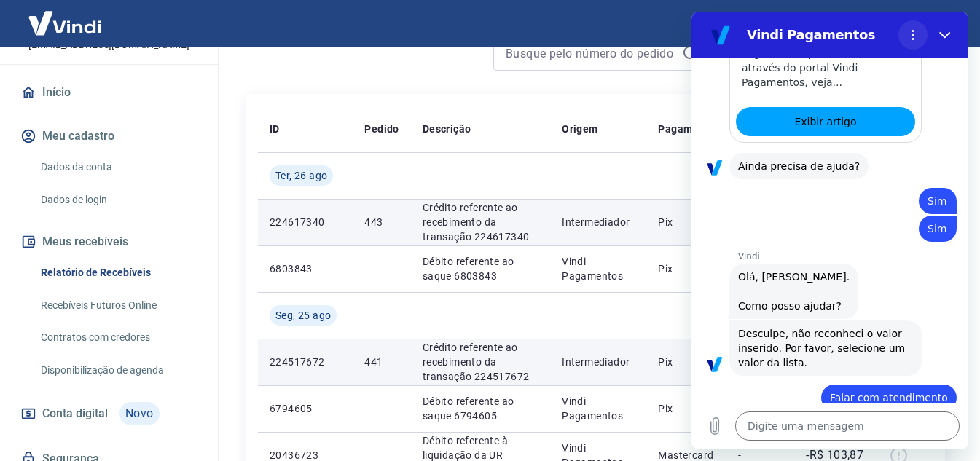
click at [906, 35] on button "Menu de opções" at bounding box center [913, 34] width 29 height 29
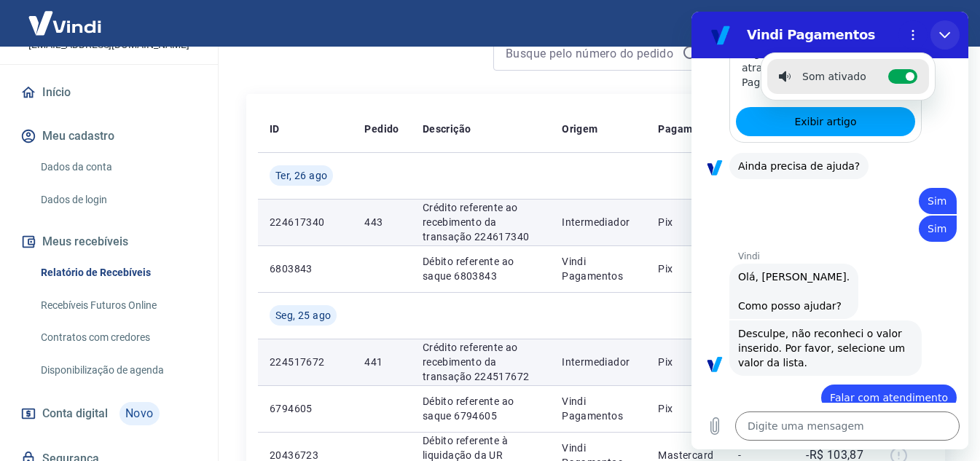
click at [943, 37] on icon "Fechar" at bounding box center [946, 35] width 12 height 12
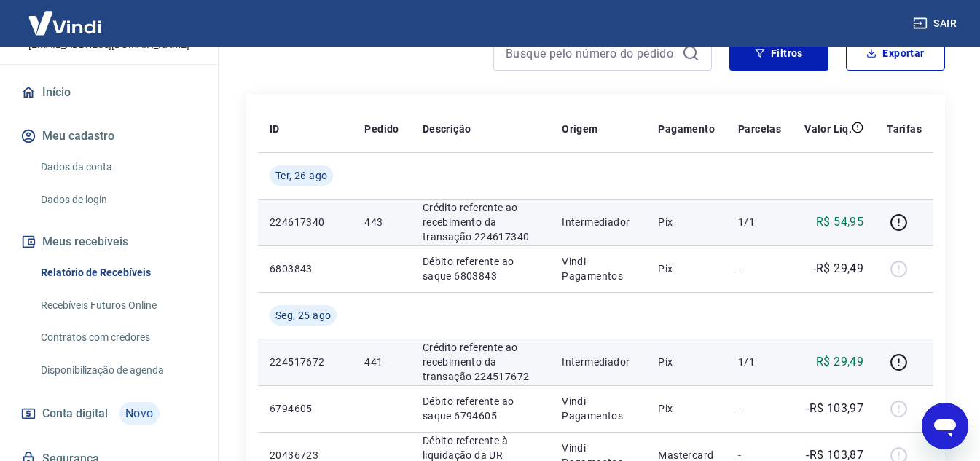
click at [948, 429] on icon "Abrir janela de mensagens" at bounding box center [946, 428] width 22 height 17
type textarea "x"
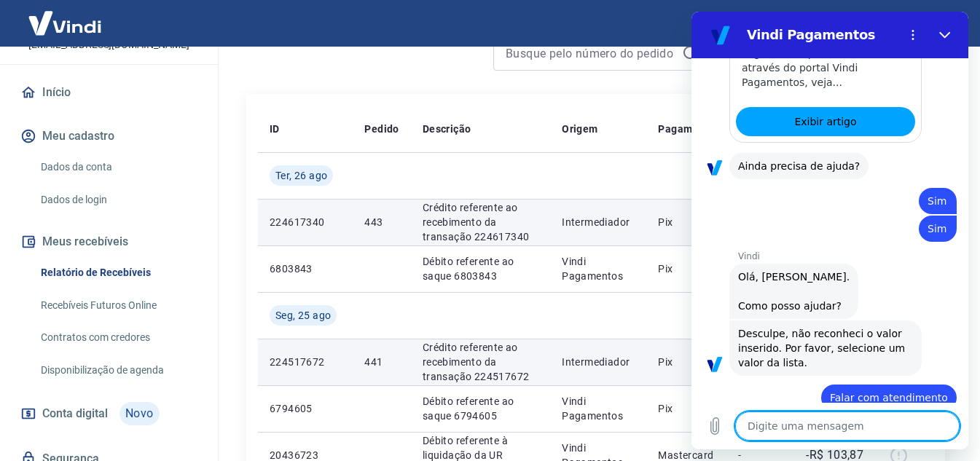
click at [835, 431] on textarea at bounding box center [848, 426] width 225 height 29
type textarea "F"
type textarea "x"
type textarea "Fa"
type textarea "x"
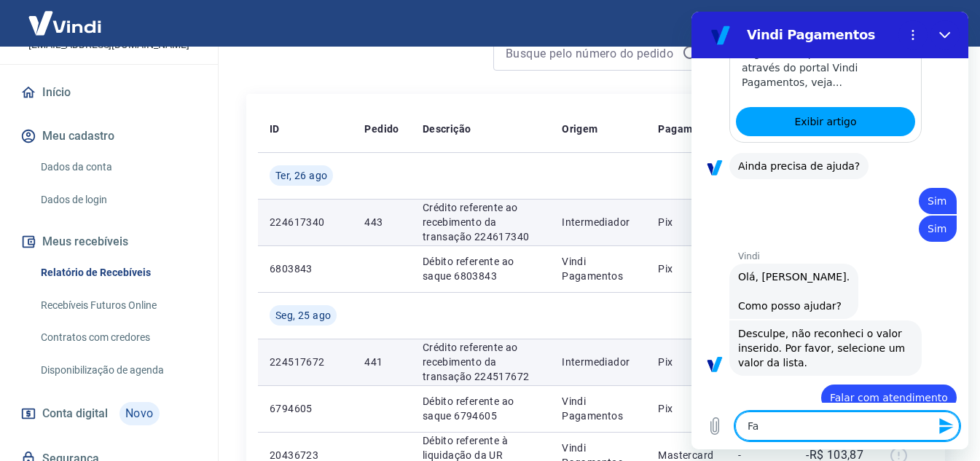
type textarea "Fal"
type textarea "x"
type textarea "Fala"
type textarea "x"
type textarea "Falar"
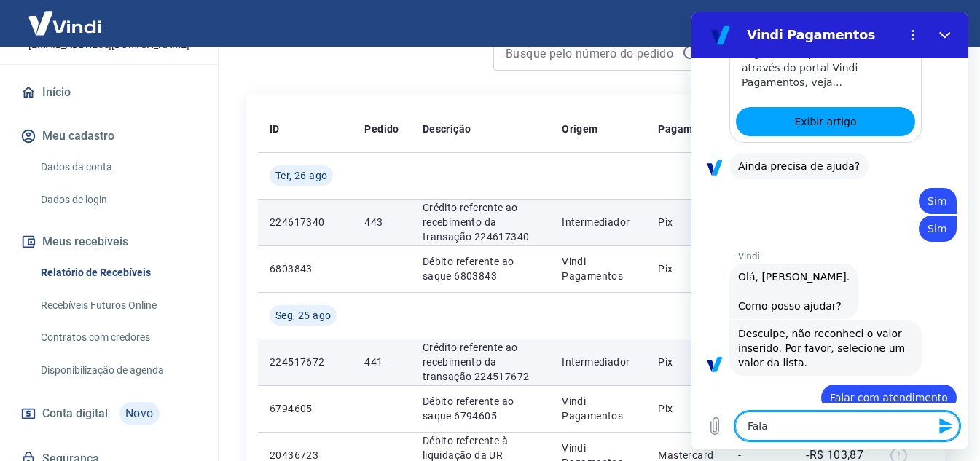
type textarea "x"
type textarea "Falar"
type textarea "x"
type textarea "Falar c"
type textarea "x"
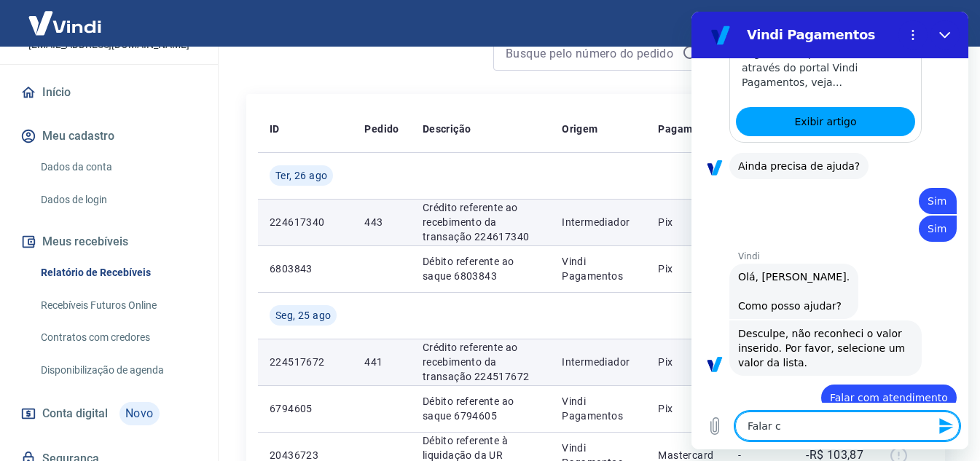
type textarea "Falar co"
type textarea "x"
type textarea "Falar com"
type textarea "x"
type textarea "Falar com"
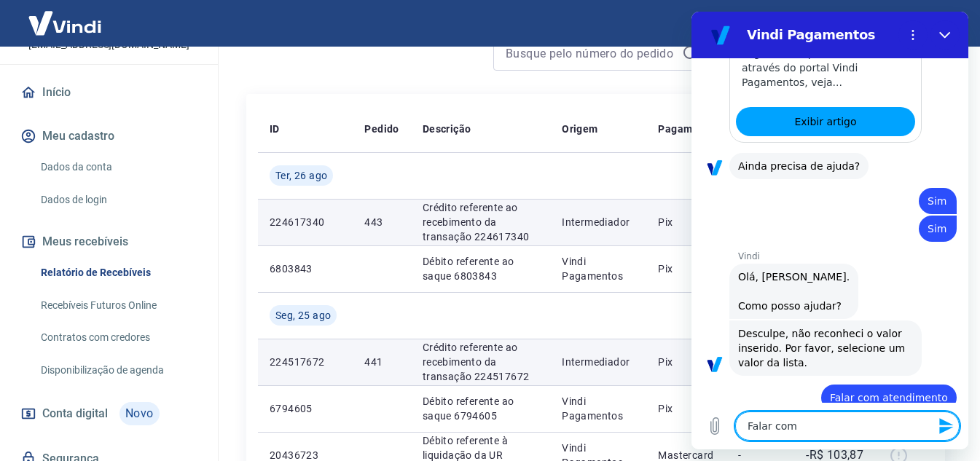
type textarea "x"
type textarea "Falar com"
type textarea "x"
type textarea "Falar co"
type textarea "x"
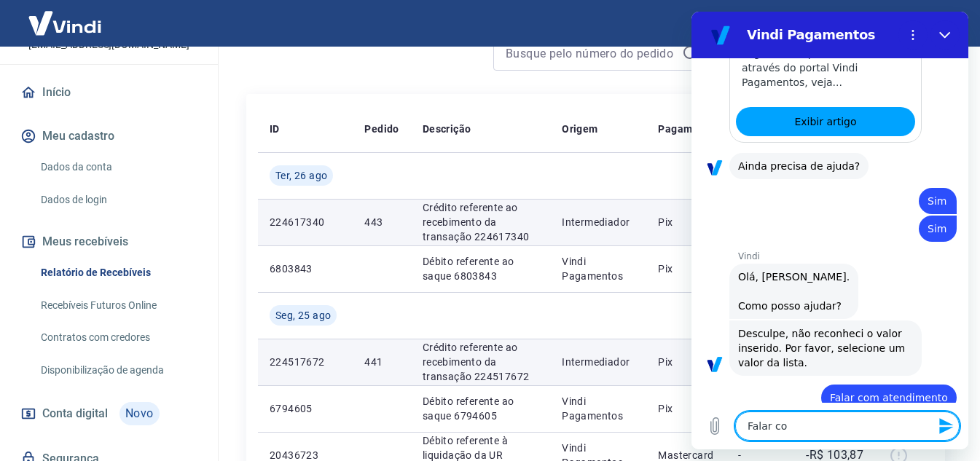
type textarea "Falar c"
type textarea "x"
type textarea "Falar"
type textarea "x"
type textarea "Falar"
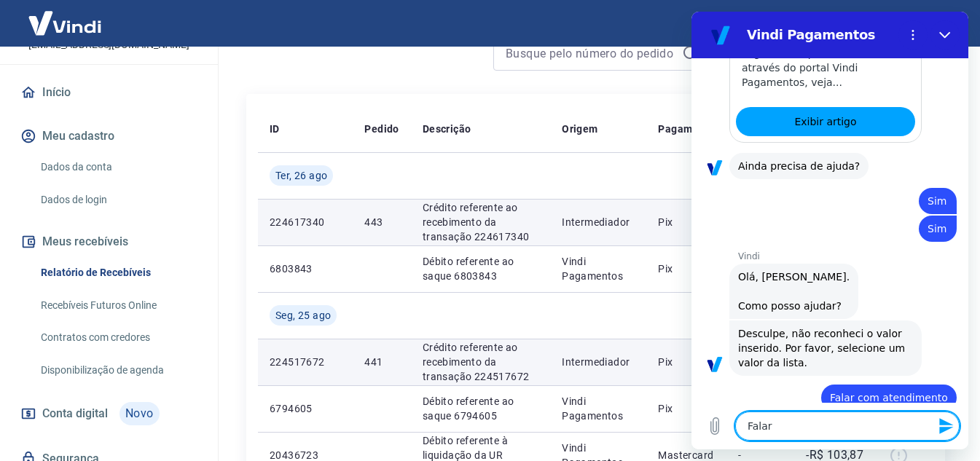
type textarea "x"
type textarea "Fala"
type textarea "x"
type textarea "Fal"
type textarea "x"
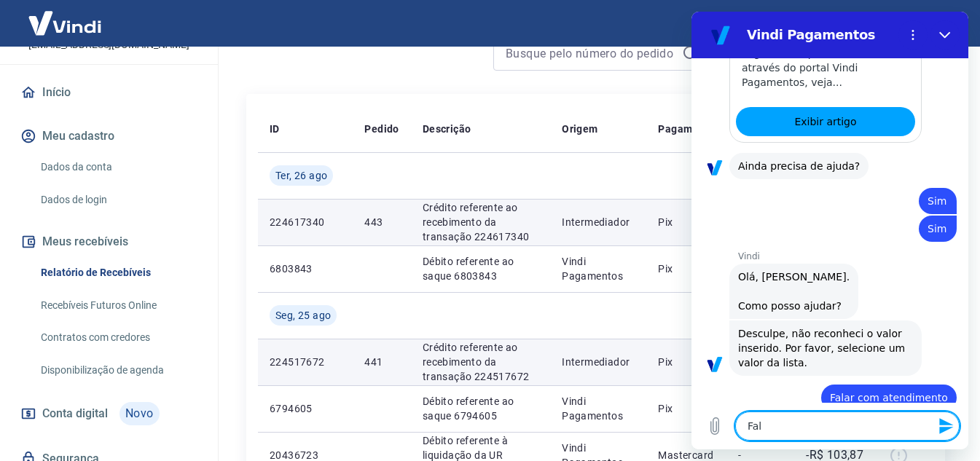
type textarea "Fa"
type textarea "x"
type textarea "F"
type textarea "x"
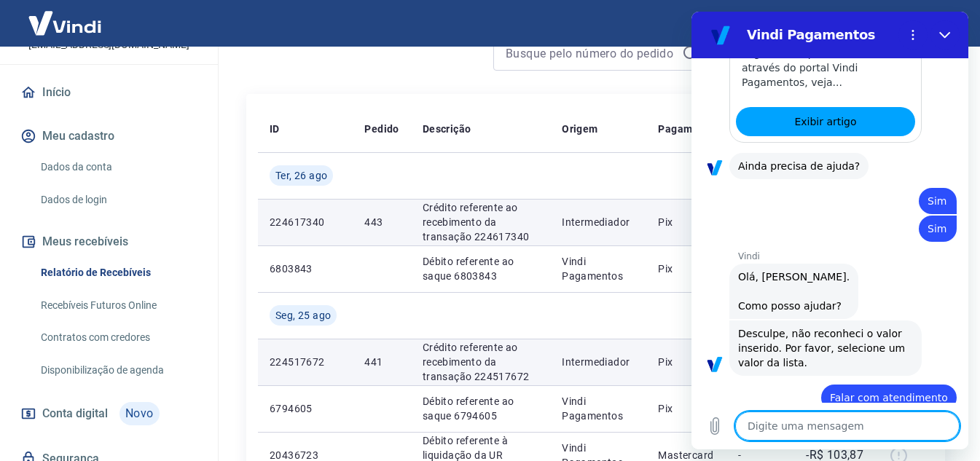
type textarea "S"
type textarea "x"
type textarea "Si"
type textarea "x"
type textarea "Sim"
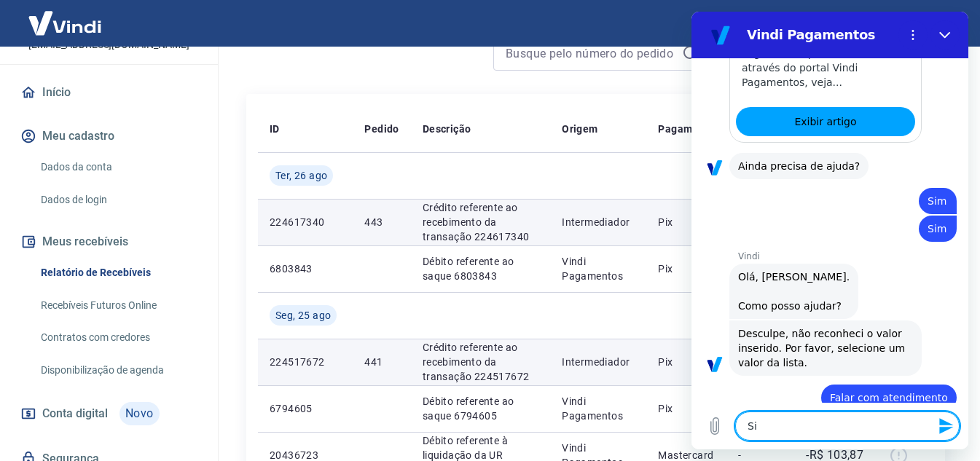
type textarea "x"
type textarea "Sim"
type textarea "x"
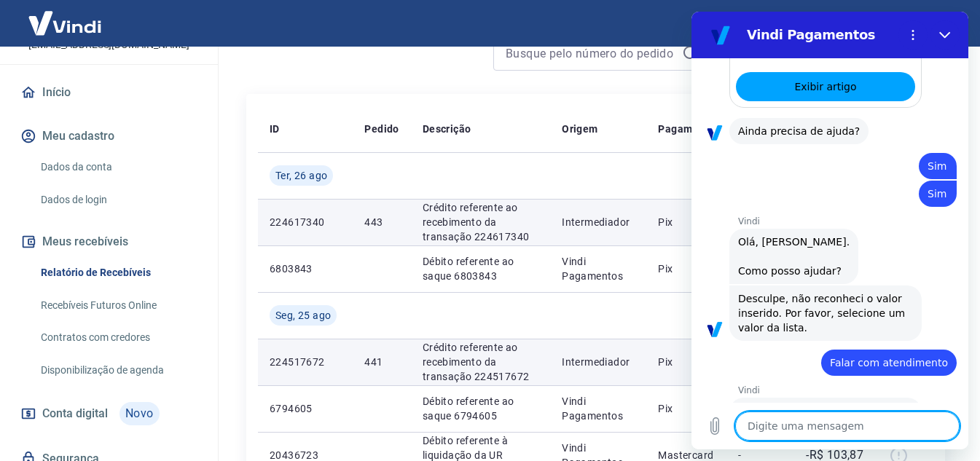
type textarea "x"
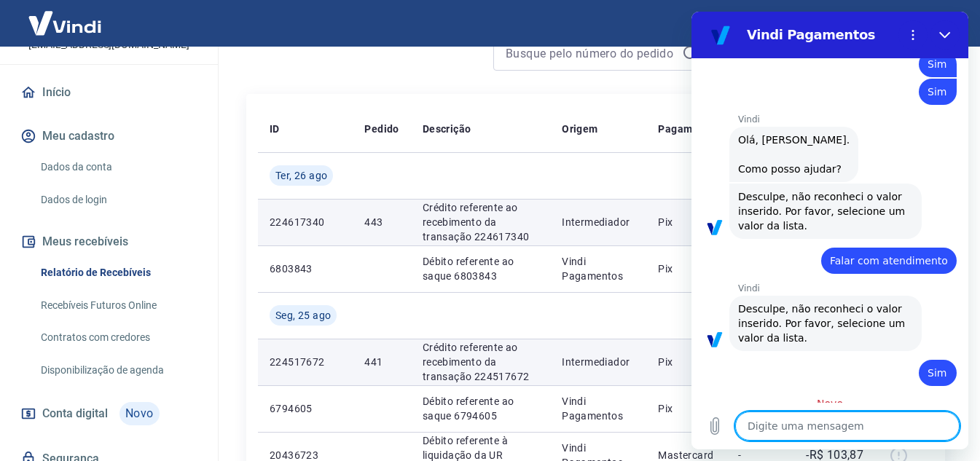
scroll to position [2620, 0]
click at [799, 423] on textarea at bounding box center [848, 426] width 225 height 29
click at [928, 369] on span "Sim" at bounding box center [937, 375] width 19 height 12
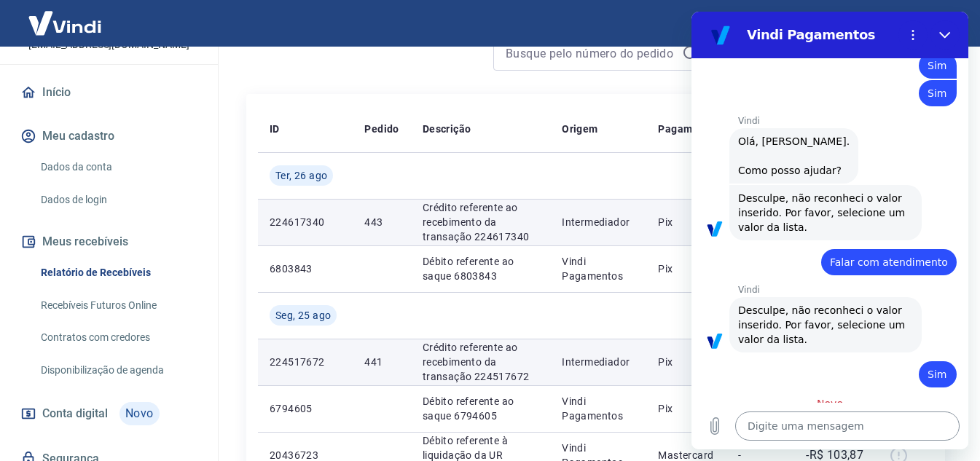
click at [847, 415] on textarea at bounding box center [848, 426] width 225 height 29
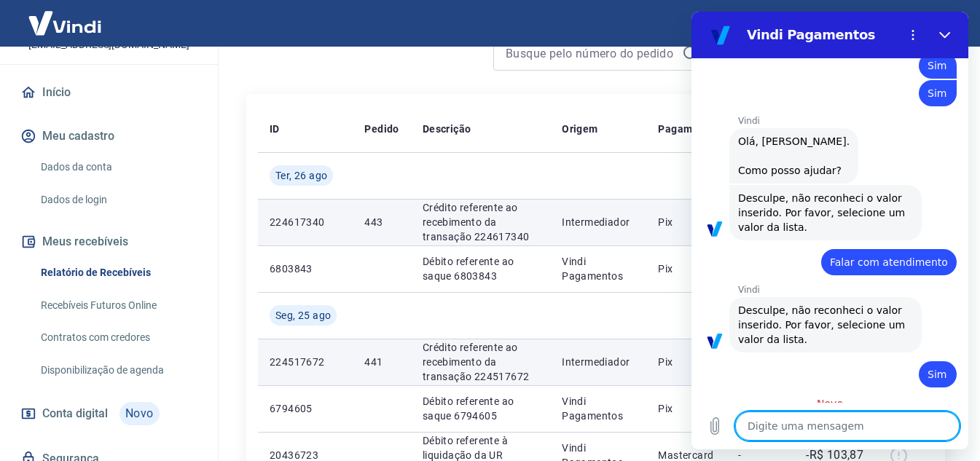
type textarea "S"
type textarea "x"
type textarea "Sa"
type textarea "x"
type textarea "Sai"
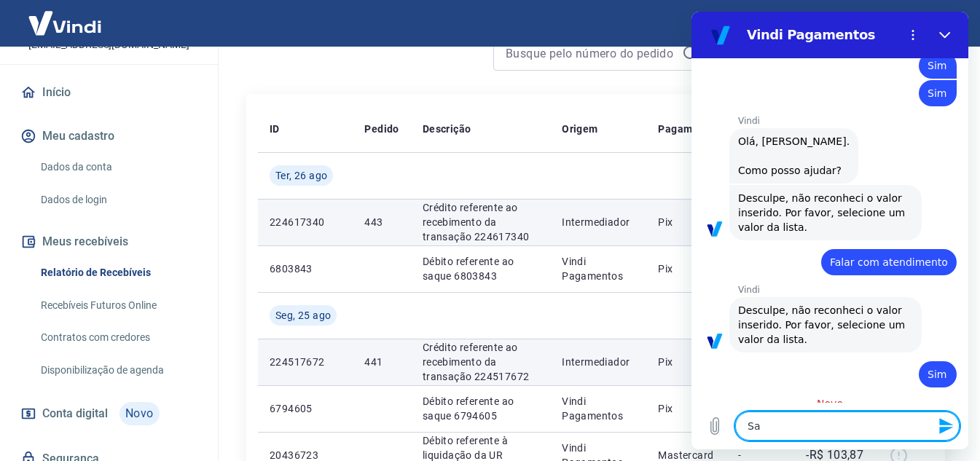
type textarea "x"
type textarea "Sair"
type textarea "x"
type textarea "Sair"
type textarea "x"
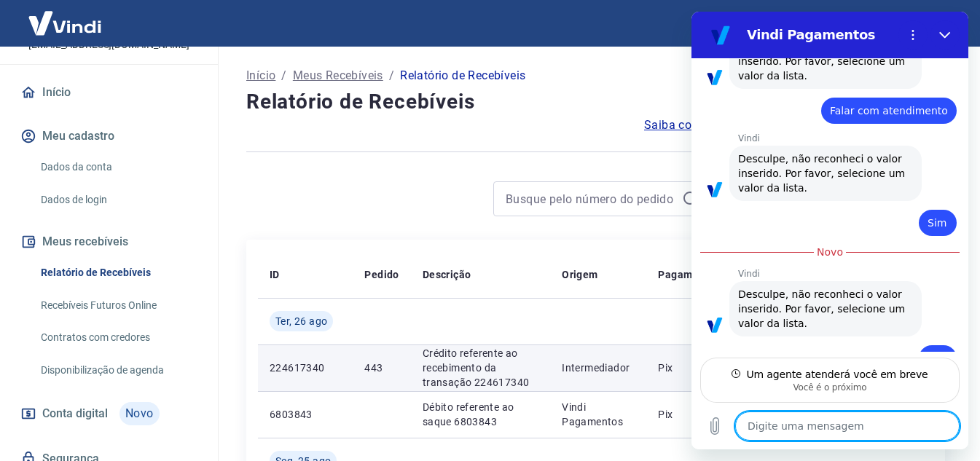
scroll to position [2757, 0]
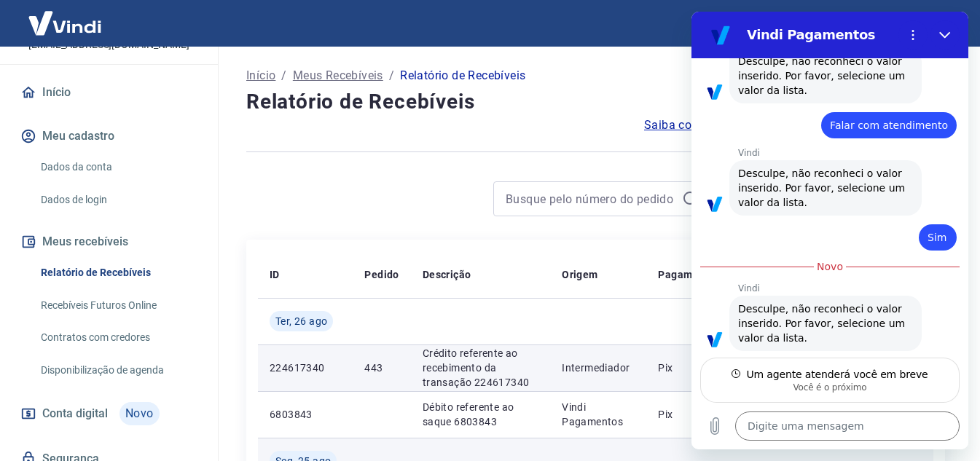
type textarea "x"
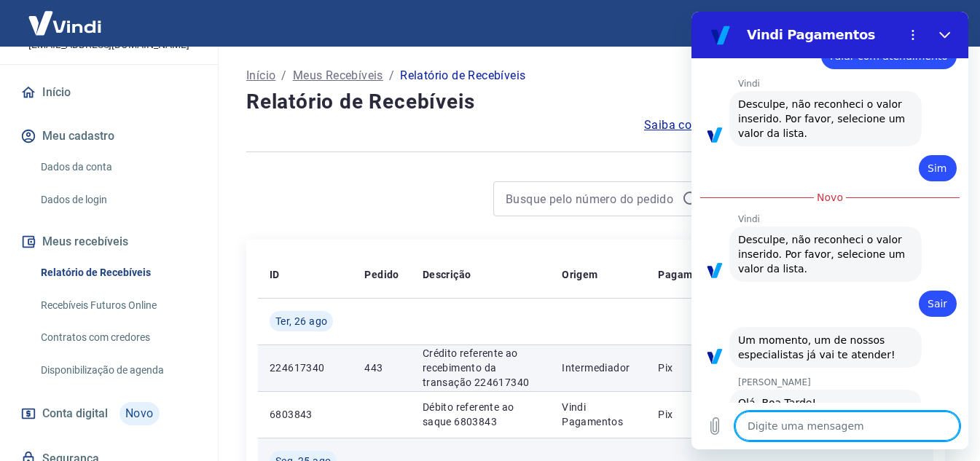
scroll to position [2827, 0]
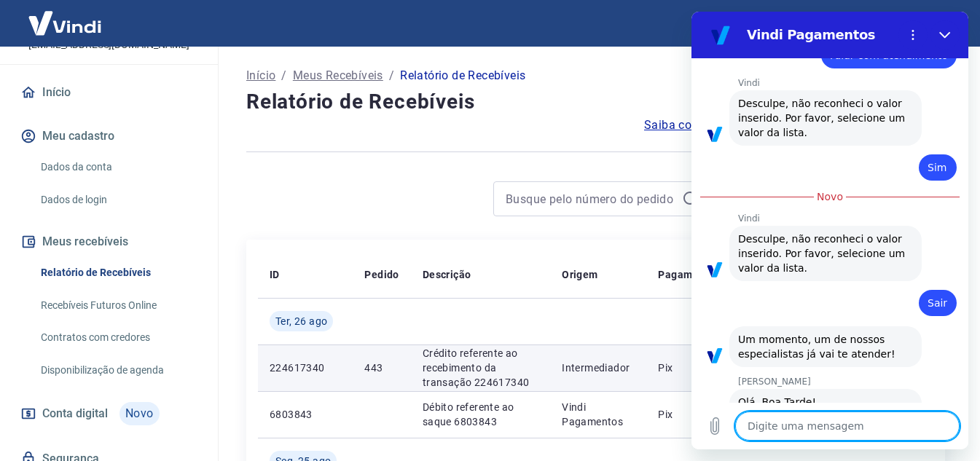
click at [827, 418] on textarea at bounding box center [848, 426] width 225 height 29
type textarea "B"
type textarea "x"
type textarea "B"
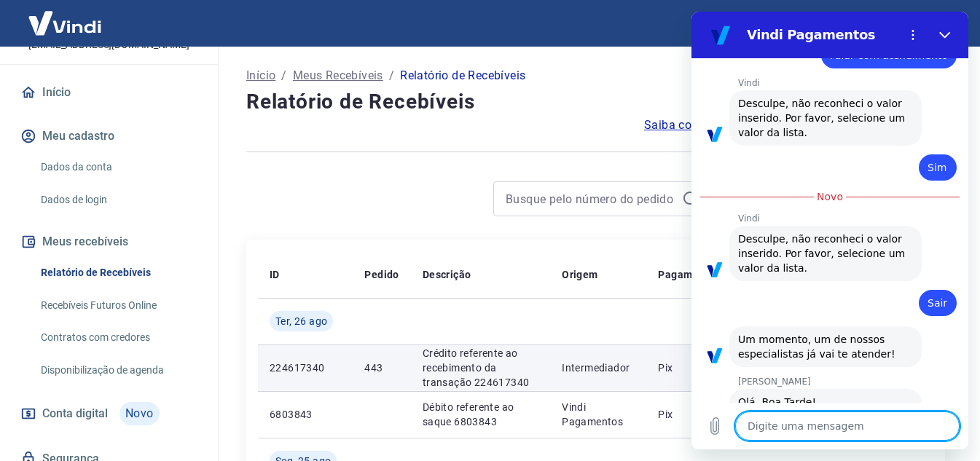
type textarea "x"
type textarea "Bo"
type textarea "x"
type textarea "Boa"
type textarea "x"
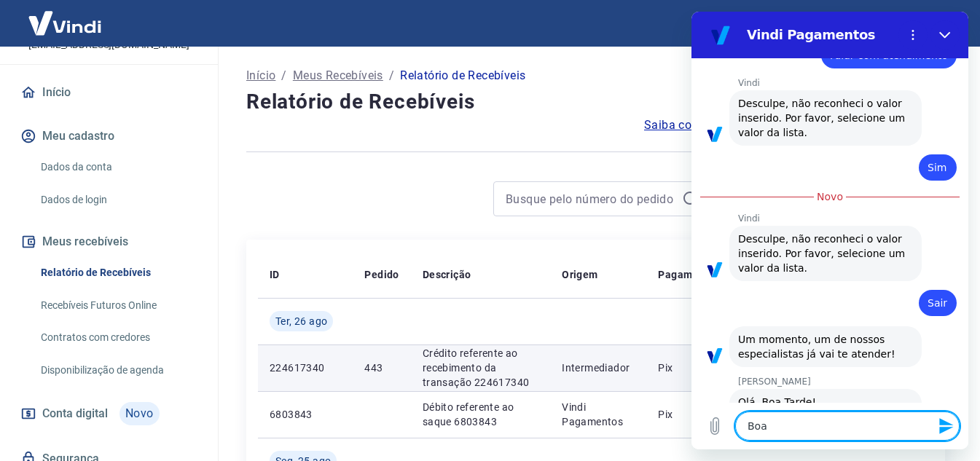
type textarea "Boa"
type textarea "x"
type textarea "Boa t"
type textarea "x"
type textarea "Boa tas"
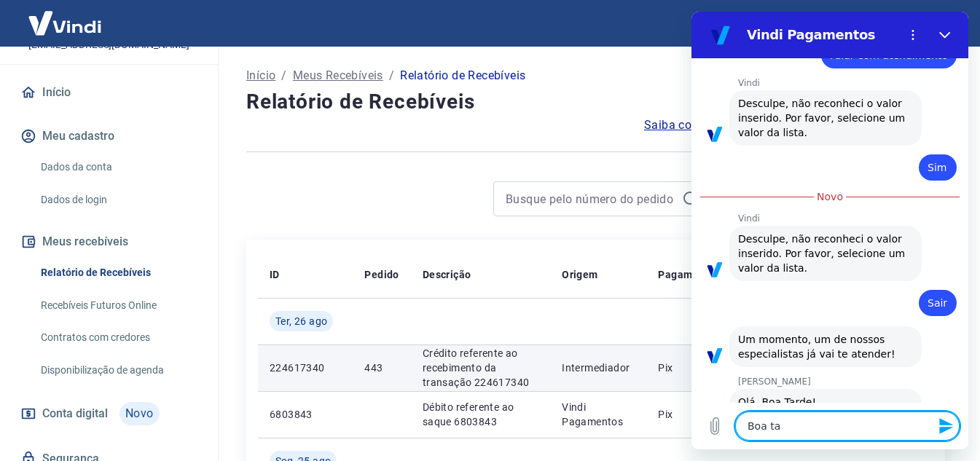
type textarea "x"
type textarea "Boa tasr"
type textarea "x"
type textarea "Boa tas"
type textarea "x"
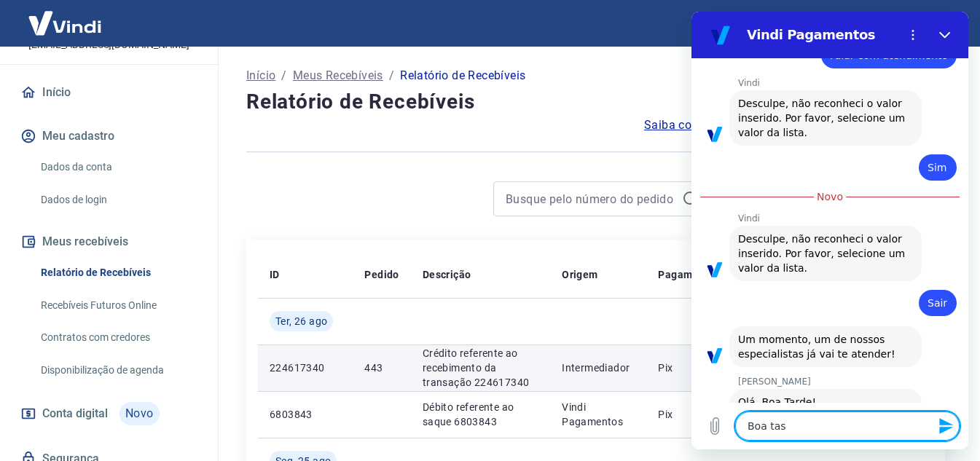
type textarea "Boa ta"
type textarea "x"
type textarea "Boa tad"
type textarea "x"
type textarea "Boa tade"
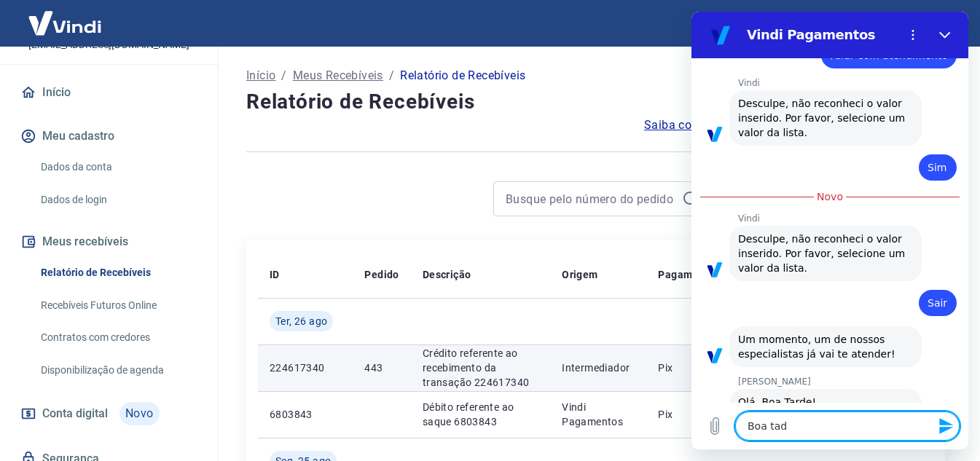
type textarea "x"
type textarea "Boa tade"
type textarea "x"
type textarea "Boa tade"
type textarea "x"
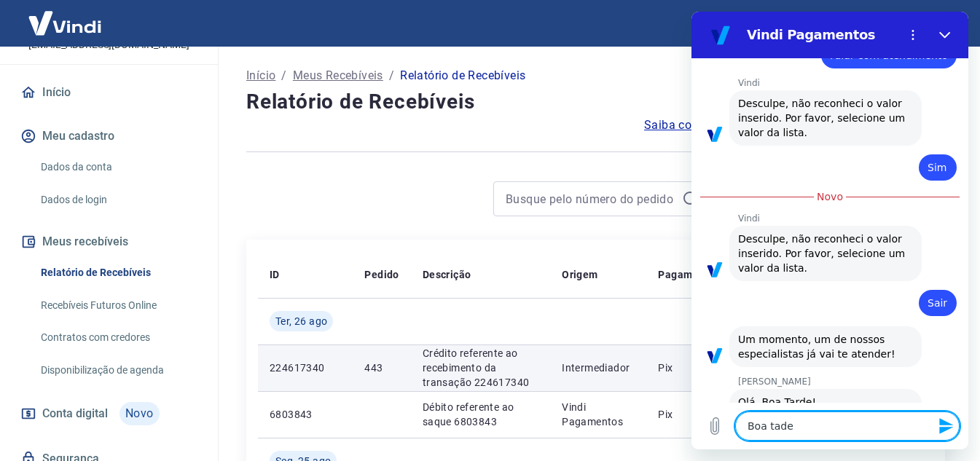
type textarea "Boa tad"
type textarea "x"
type textarea "Boa ta"
type textarea "x"
type textarea "Boa tar"
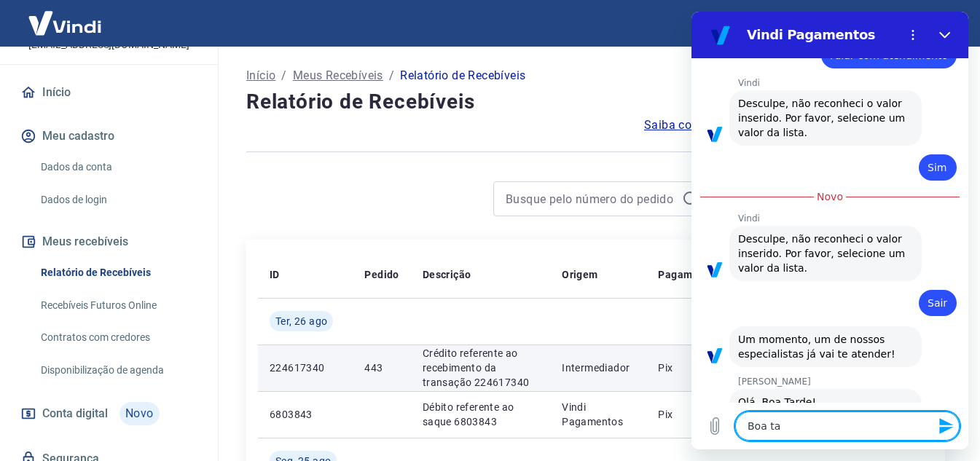
type textarea "x"
type textarea "Boa tard"
type textarea "x"
type textarea "Boa tarde"
type textarea "x"
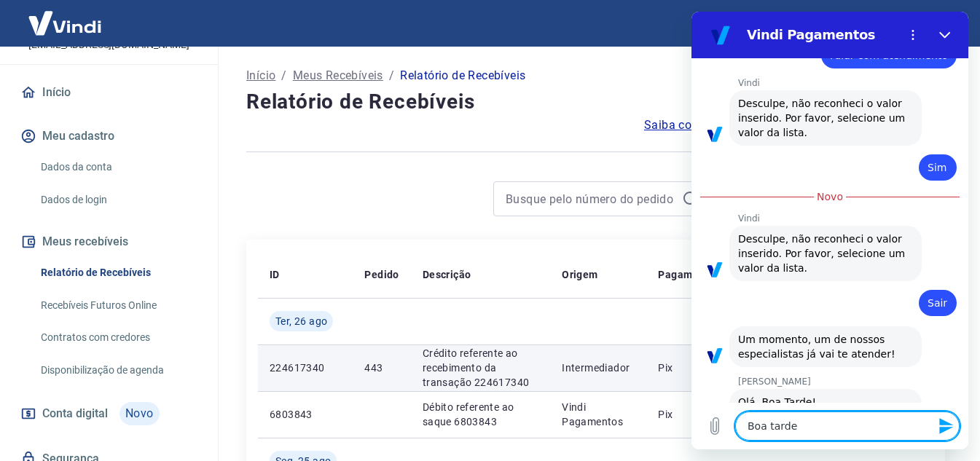
type textarea "Boa tarde"
type textarea "x"
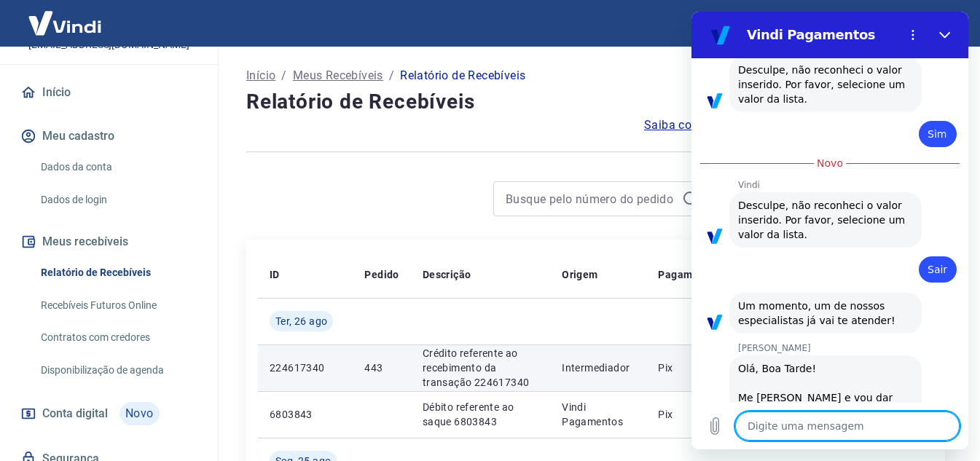
type textarea "x"
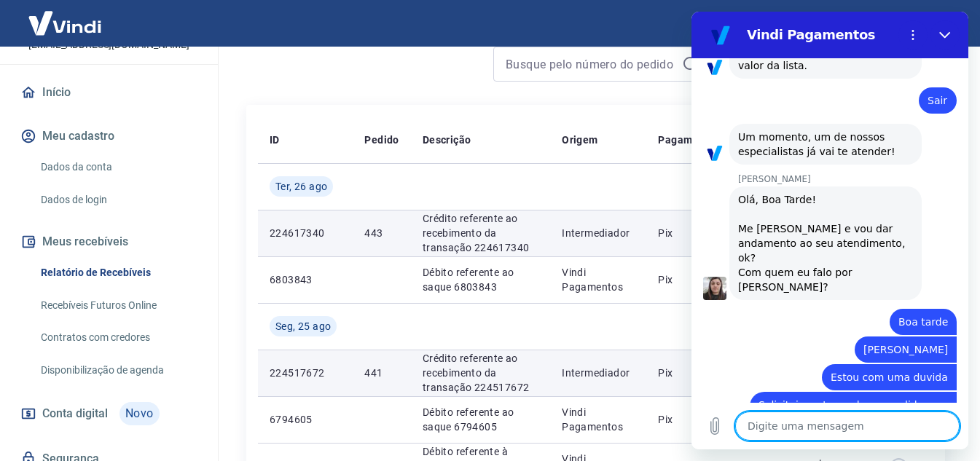
scroll to position [146, 0]
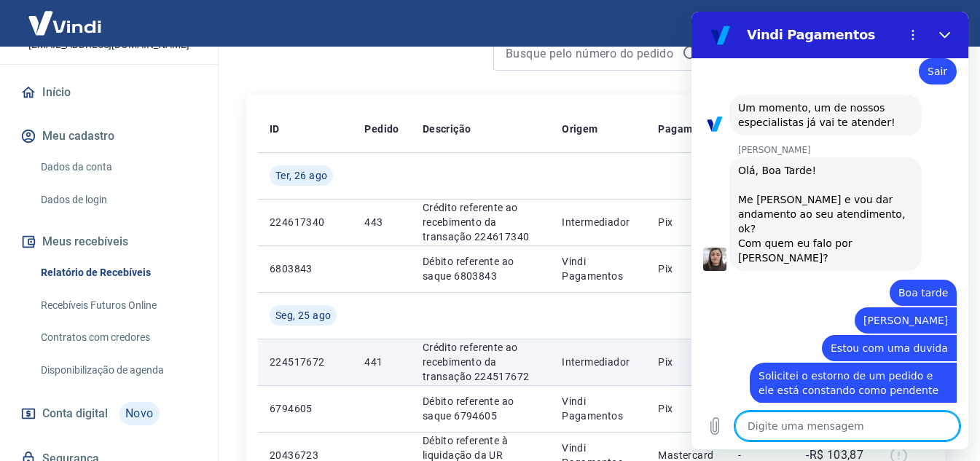
click at [792, 425] on textarea at bounding box center [848, 426] width 225 height 29
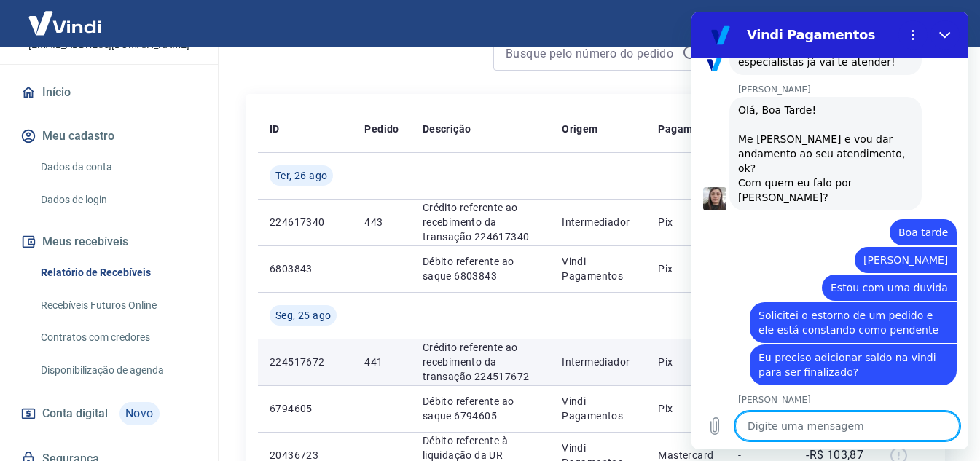
scroll to position [3121, 0]
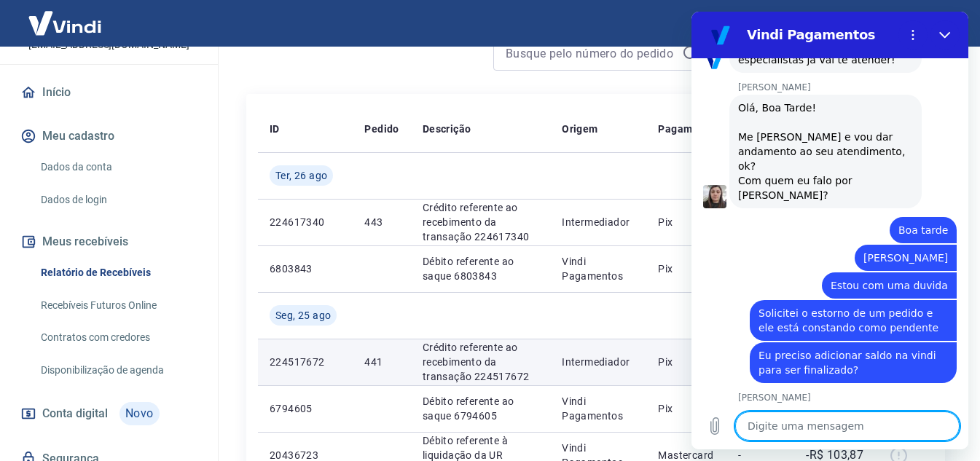
click at [827, 421] on textarea at bounding box center [848, 426] width 225 height 29
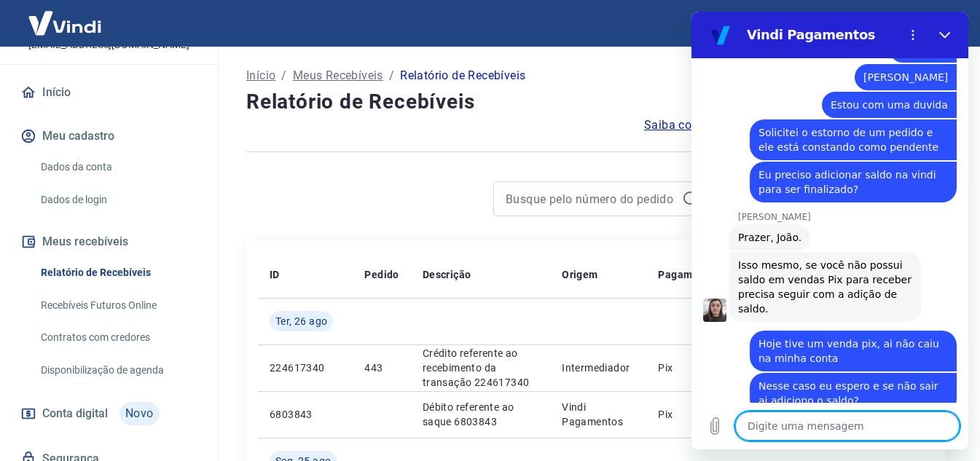
scroll to position [3305, 0]
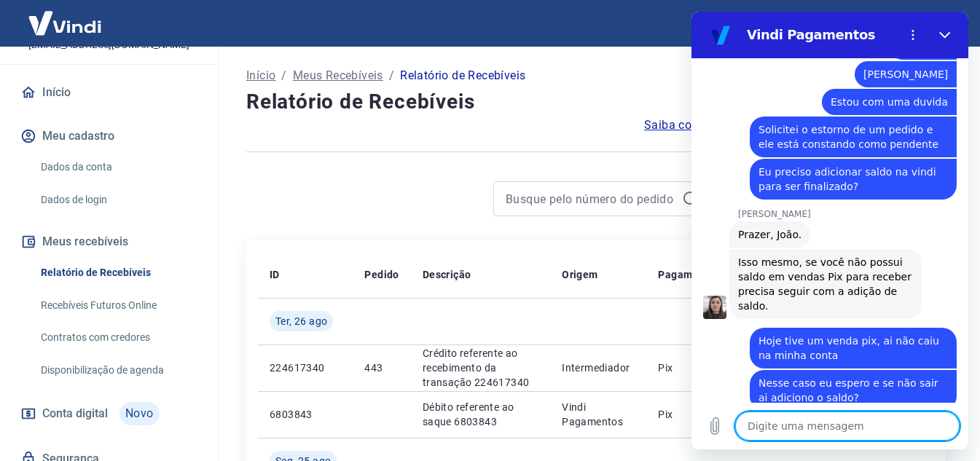
click at [848, 423] on textarea at bounding box center [848, 426] width 225 height 29
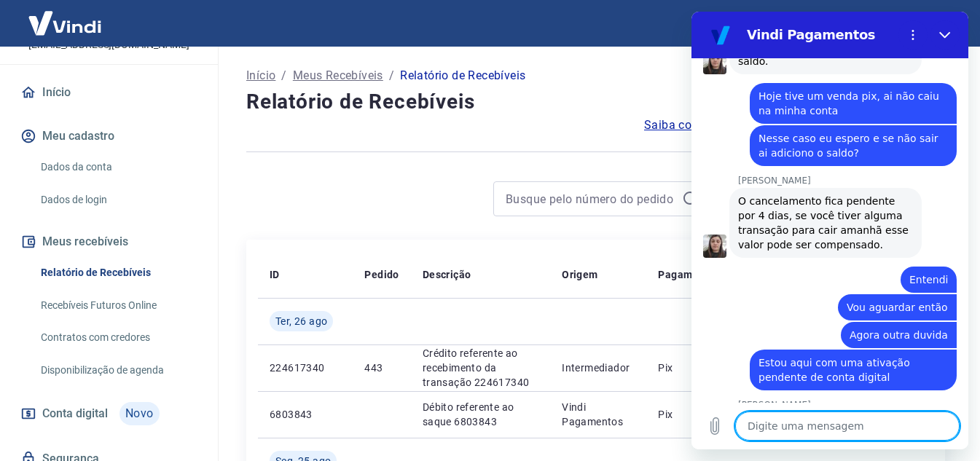
scroll to position [3613, 0]
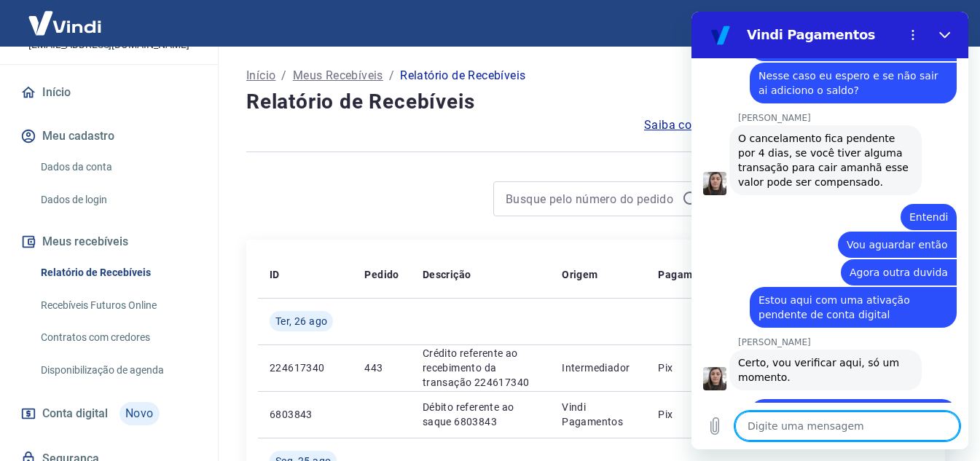
click at [833, 424] on textarea at bounding box center [848, 426] width 225 height 29
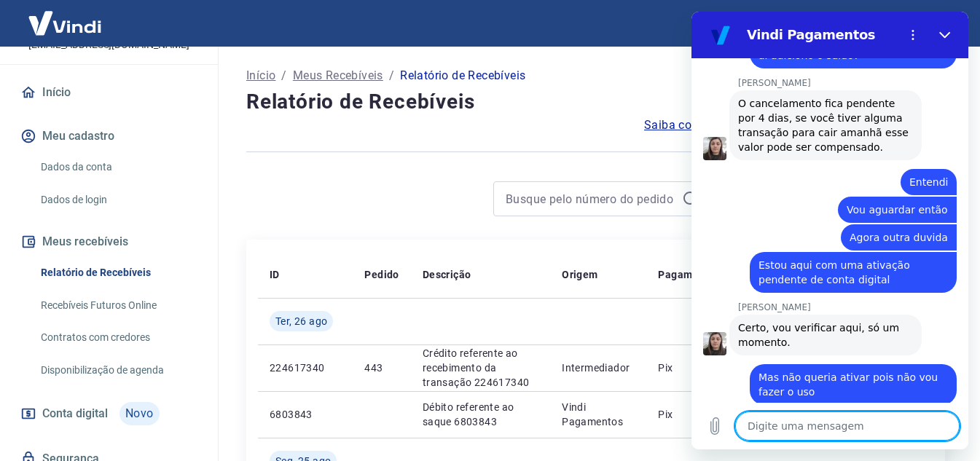
scroll to position [3753, 0]
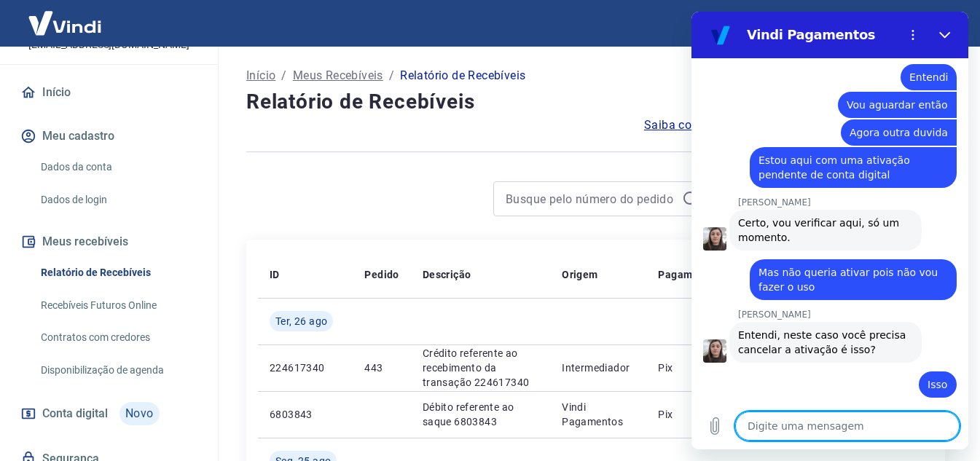
click at [878, 419] on textarea at bounding box center [848, 426] width 225 height 29
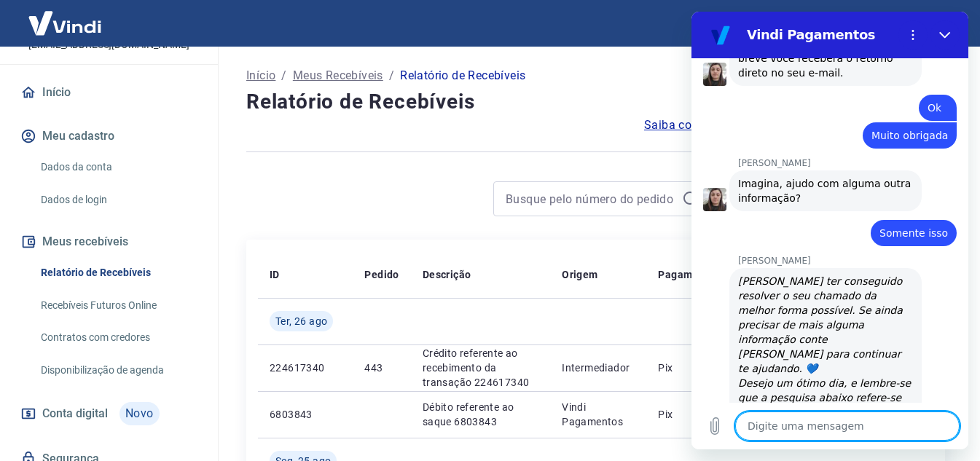
scroll to position [4267, 0]
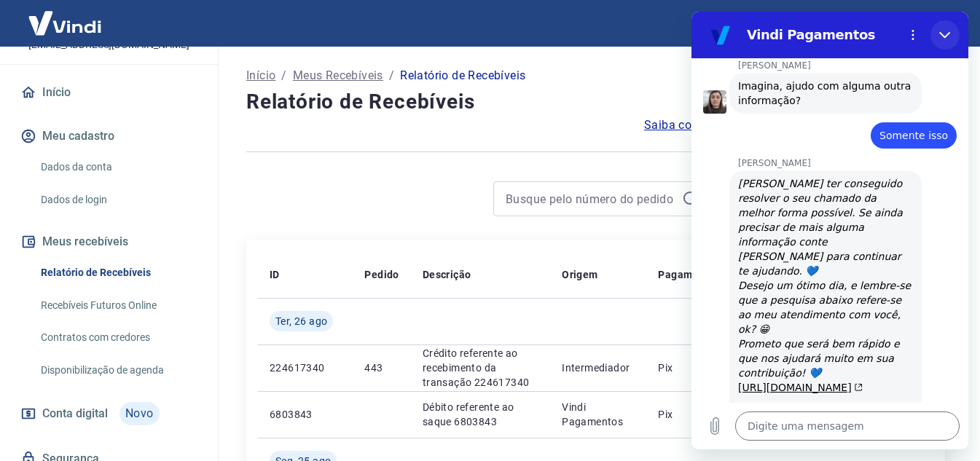
click at [940, 42] on button "Fechar" at bounding box center [945, 34] width 29 height 29
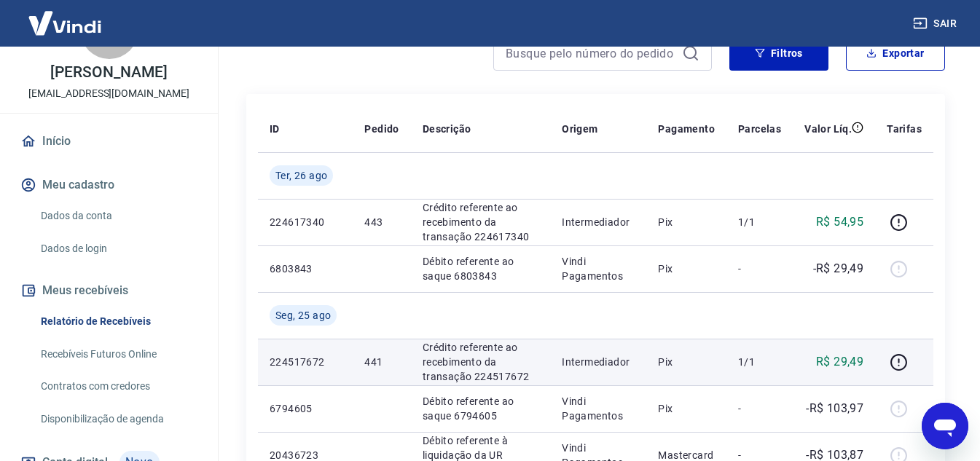
scroll to position [0, 0]
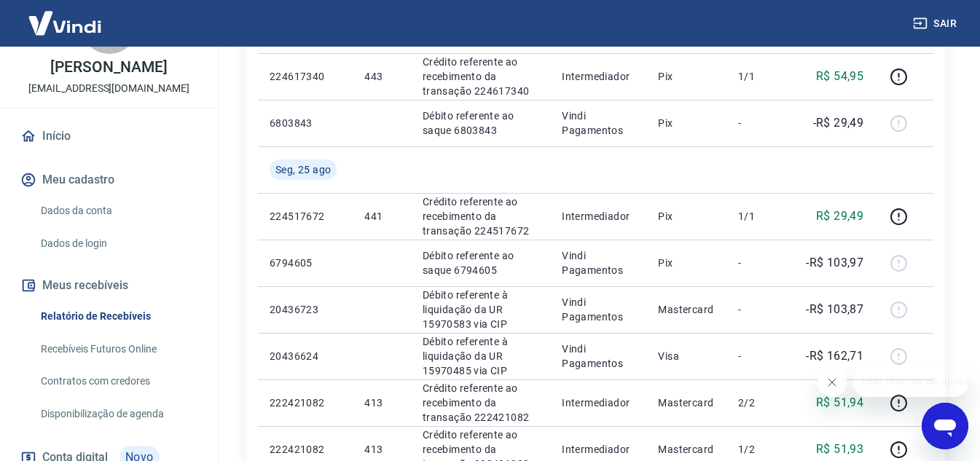
scroll to position [146, 0]
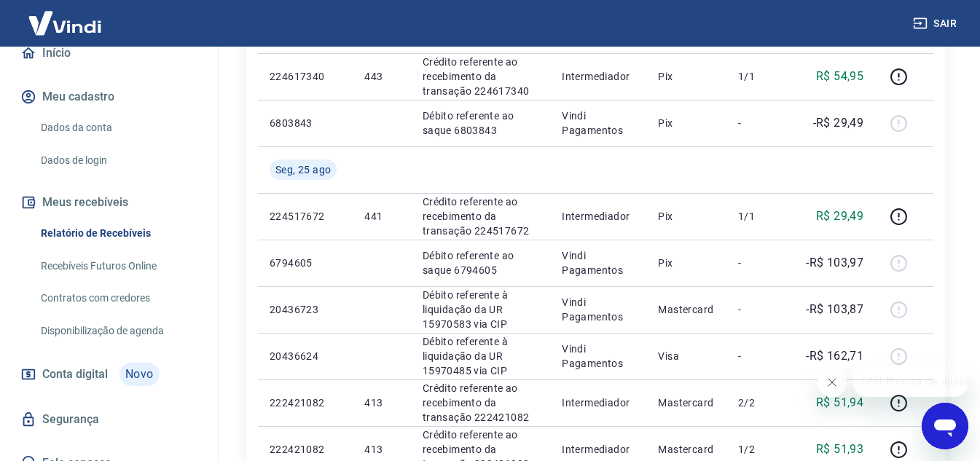
click at [57, 381] on span "Conta digital" at bounding box center [75, 374] width 66 height 20
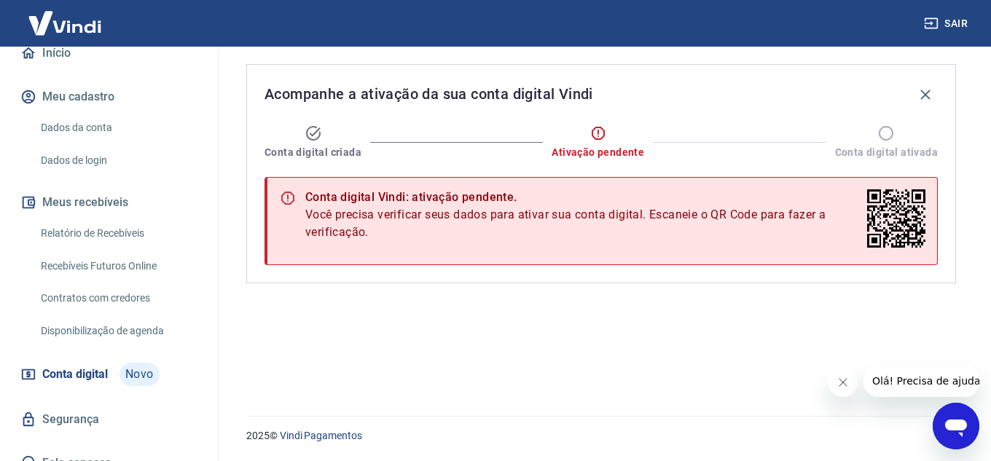
drag, startPoint x: 296, startPoint y: 198, endPoint x: 588, endPoint y: 199, distance: 292.3
click at [588, 199] on div "Conta digital Vindi: ativação pendente. Você precisa verificar seus dados para …" at bounding box center [602, 221] width 674 height 88
click at [589, 199] on div "Conta digital Vindi: ativação pendente." at bounding box center [583, 197] width 556 height 17
click at [317, 132] on icon at bounding box center [313, 133] width 17 height 17
click at [603, 155] on span "Ativação pendente" at bounding box center [598, 152] width 93 height 15
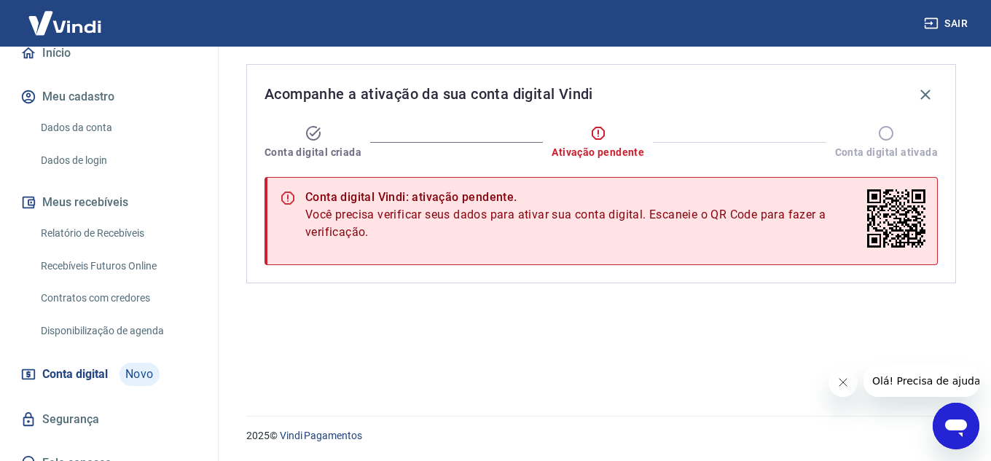
click at [608, 146] on span "Ativação pendente" at bounding box center [598, 152] width 93 height 15
click at [618, 151] on span "Ativação pendente" at bounding box center [598, 152] width 93 height 15
click at [851, 211] on span "Você precisa verificar seus dados para ativar sua conta digital. Escaneie o QR …" at bounding box center [583, 223] width 556 height 35
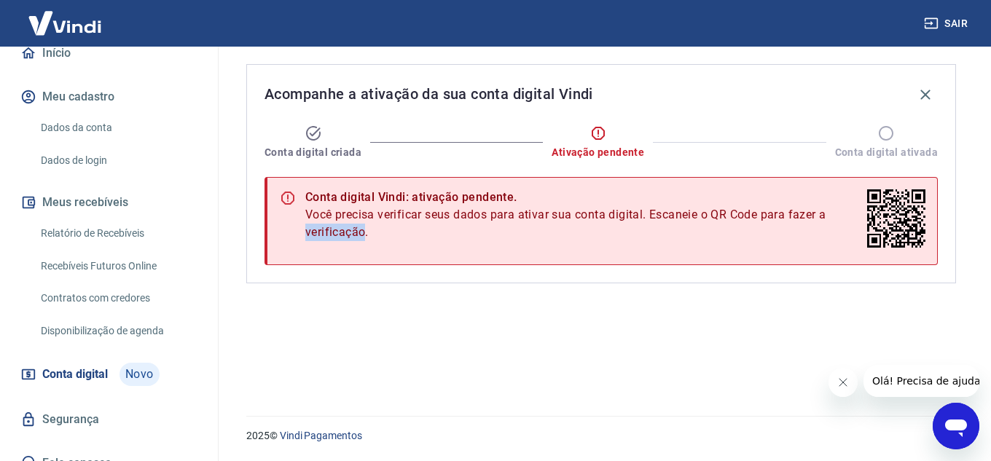
click at [851, 211] on span "Você precisa verificar seus dados para ativar sua conta digital. Escaneie o QR …" at bounding box center [583, 223] width 556 height 35
drag, startPoint x: 928, startPoint y: 254, endPoint x: 924, endPoint y: 305, distance: 50.4
click at [929, 256] on div at bounding box center [899, 222] width 64 height 71
